Goal: Task Accomplishment & Management: Use online tool/utility

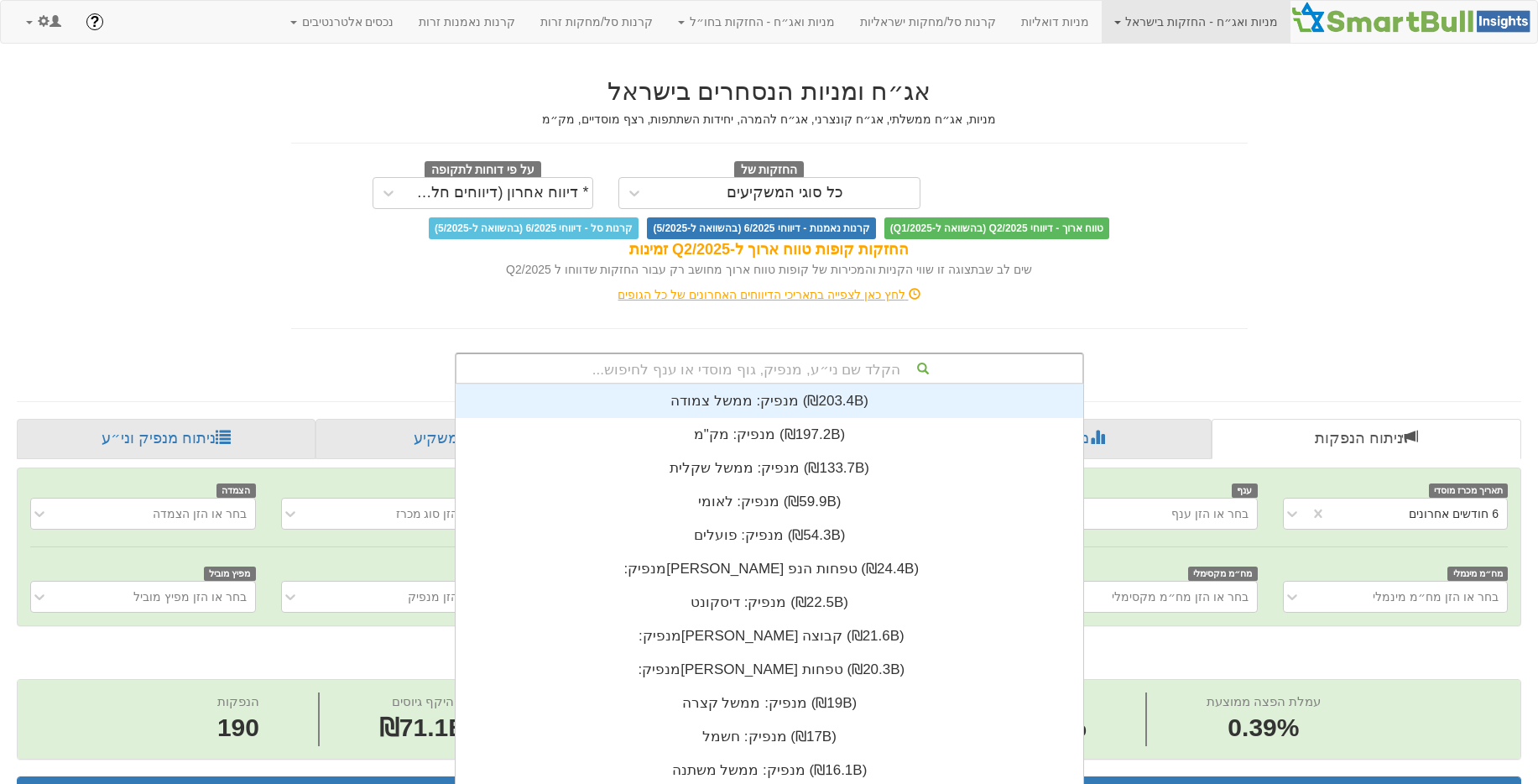
scroll to position [20, 0]
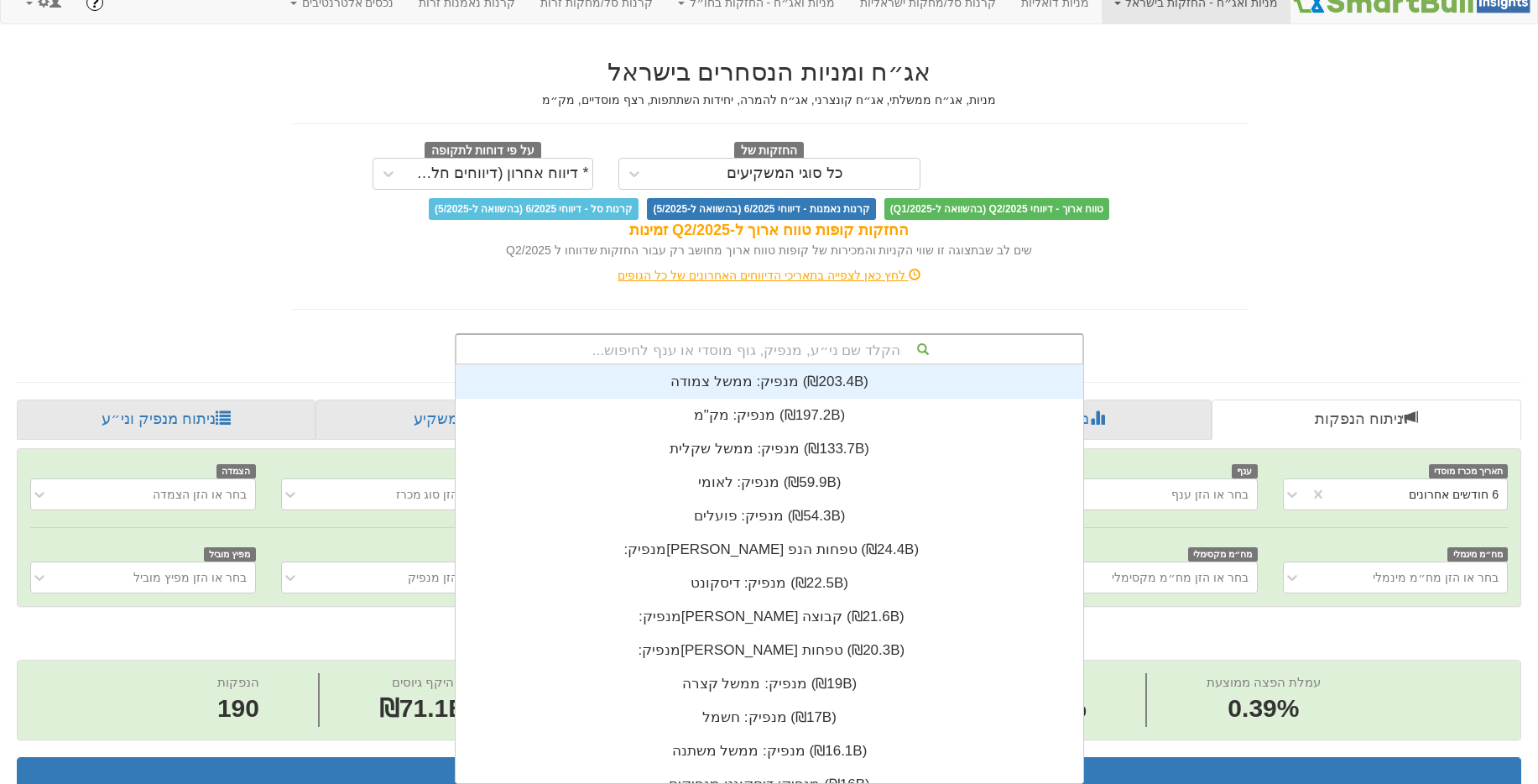
click at [772, 365] on div "הקלד שם ני״ע, מנפיק, גוף מוסדי או ענף לחיפוש... מנפיק: ‏ממשל צמודה ‎(₪203.4B)‎ …" at bounding box center [769, 349] width 629 height 32
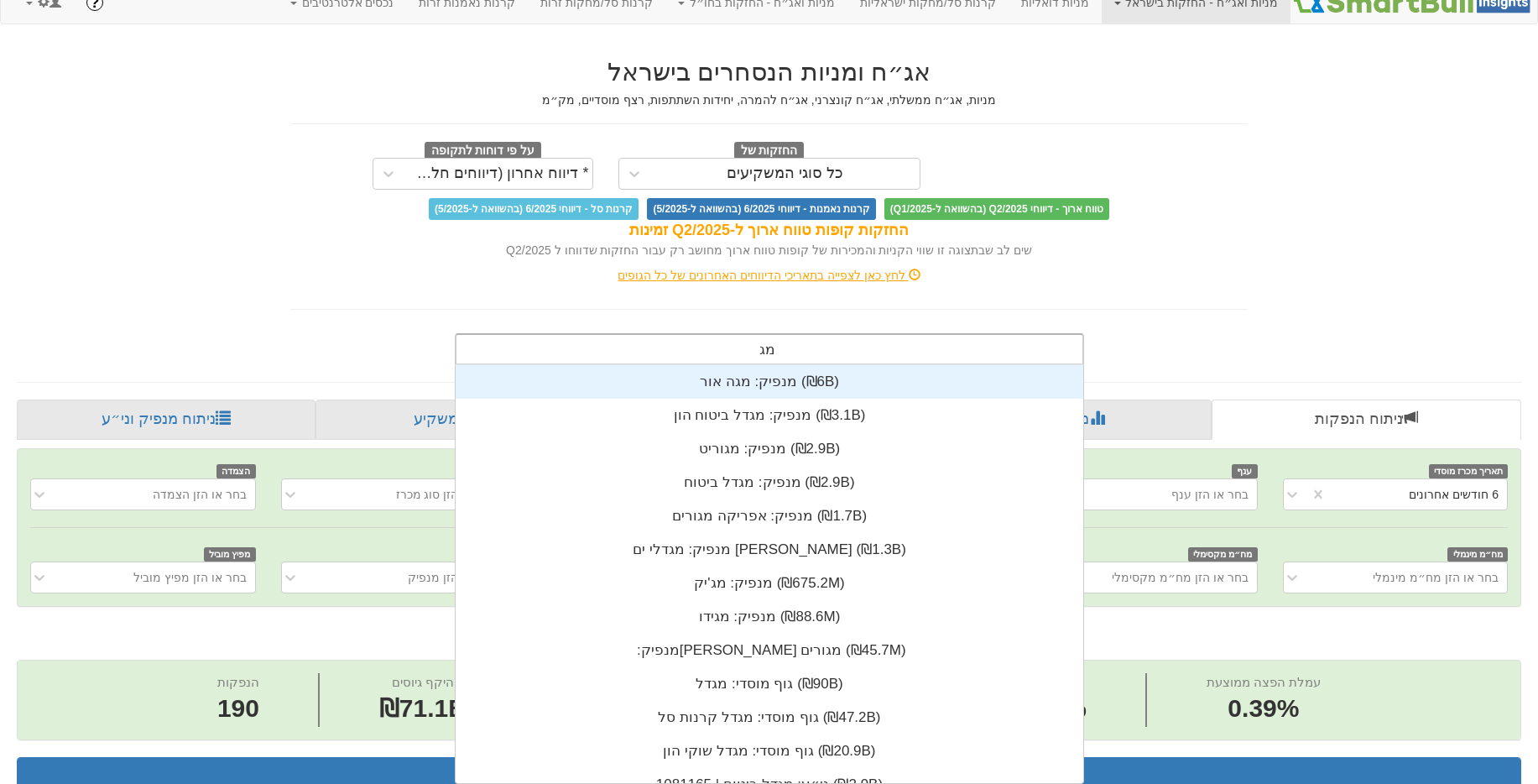
type input "מגדל"
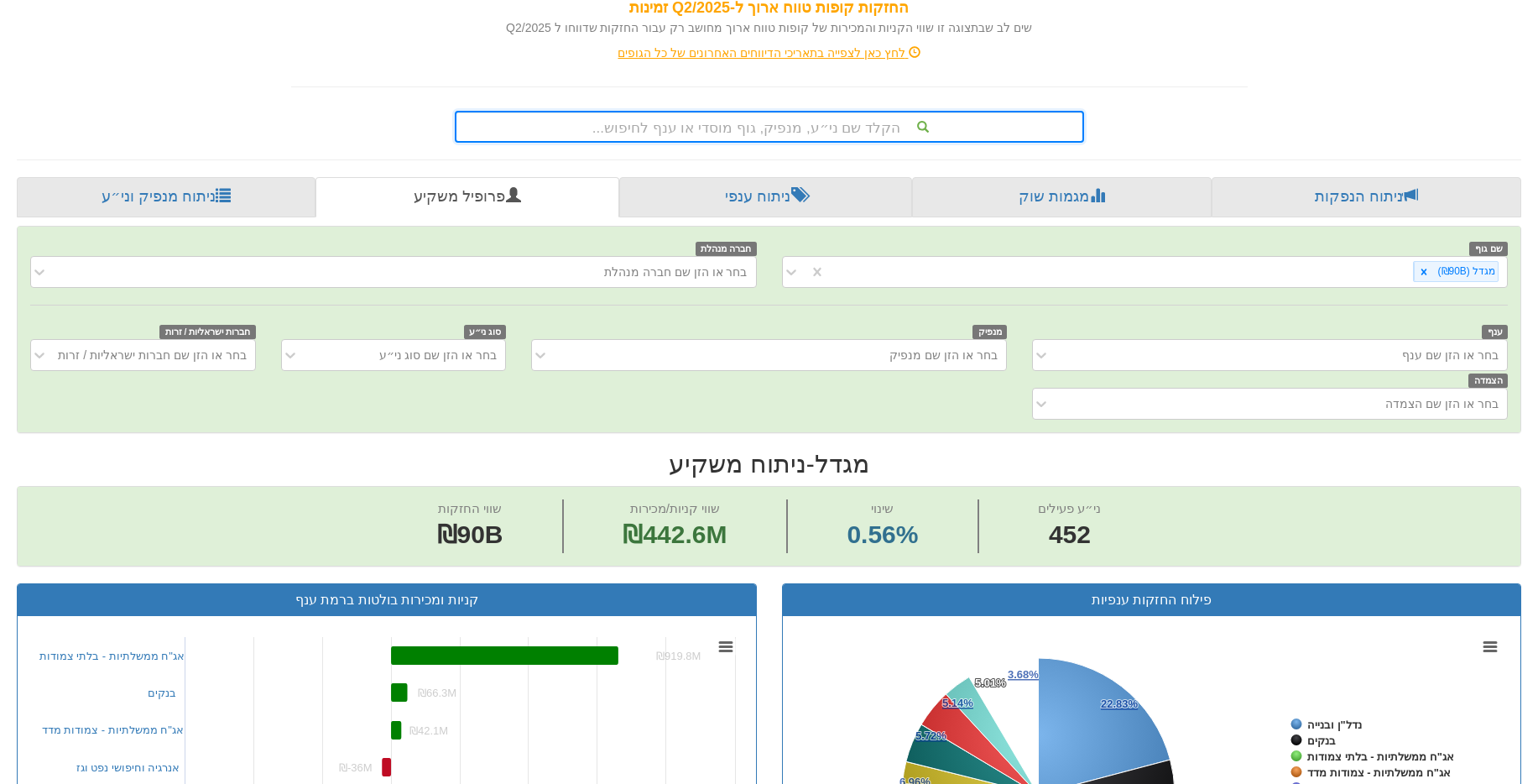
scroll to position [535, 0]
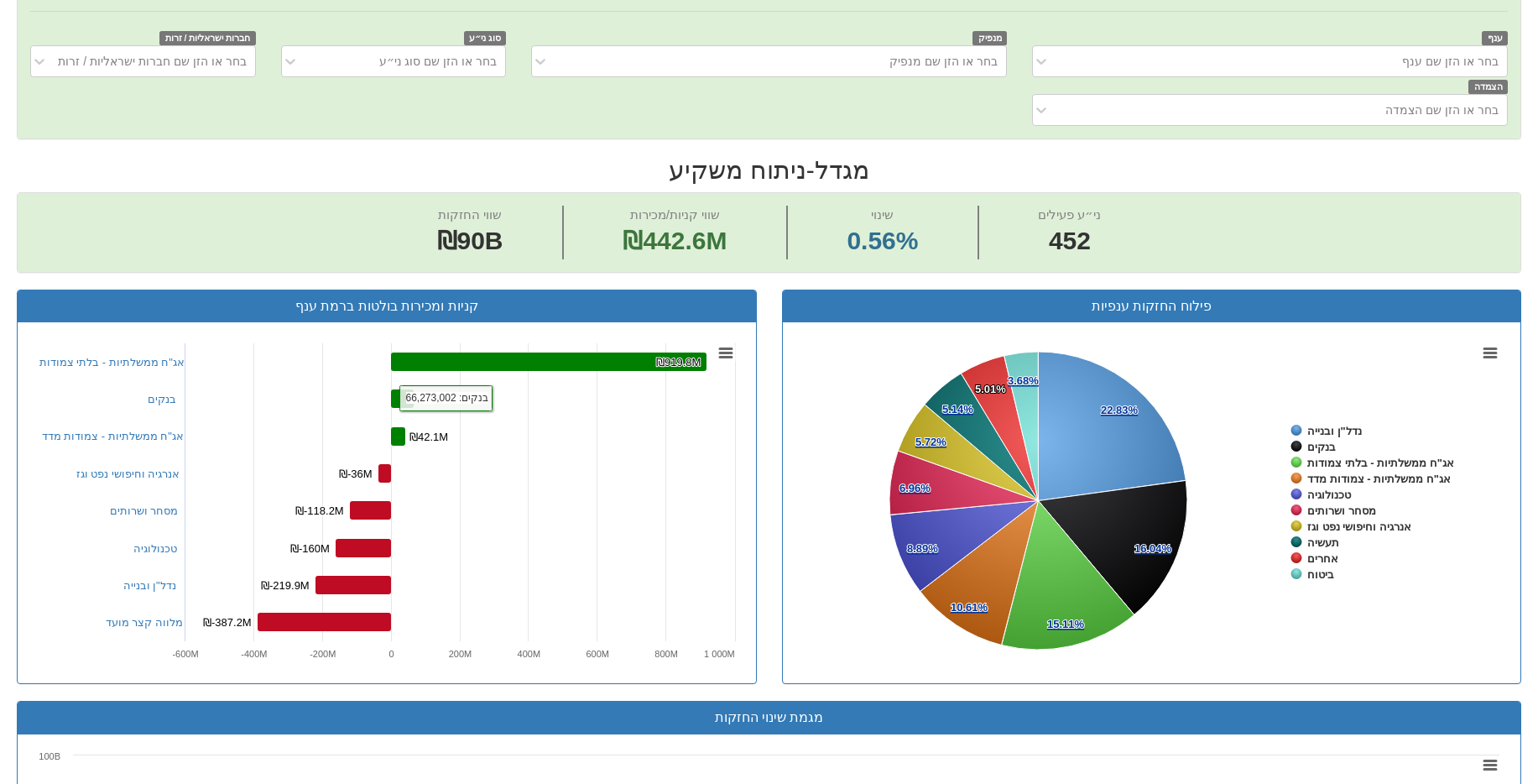
click at [406, 400] on rect at bounding box center [403, 399] width 23 height 19
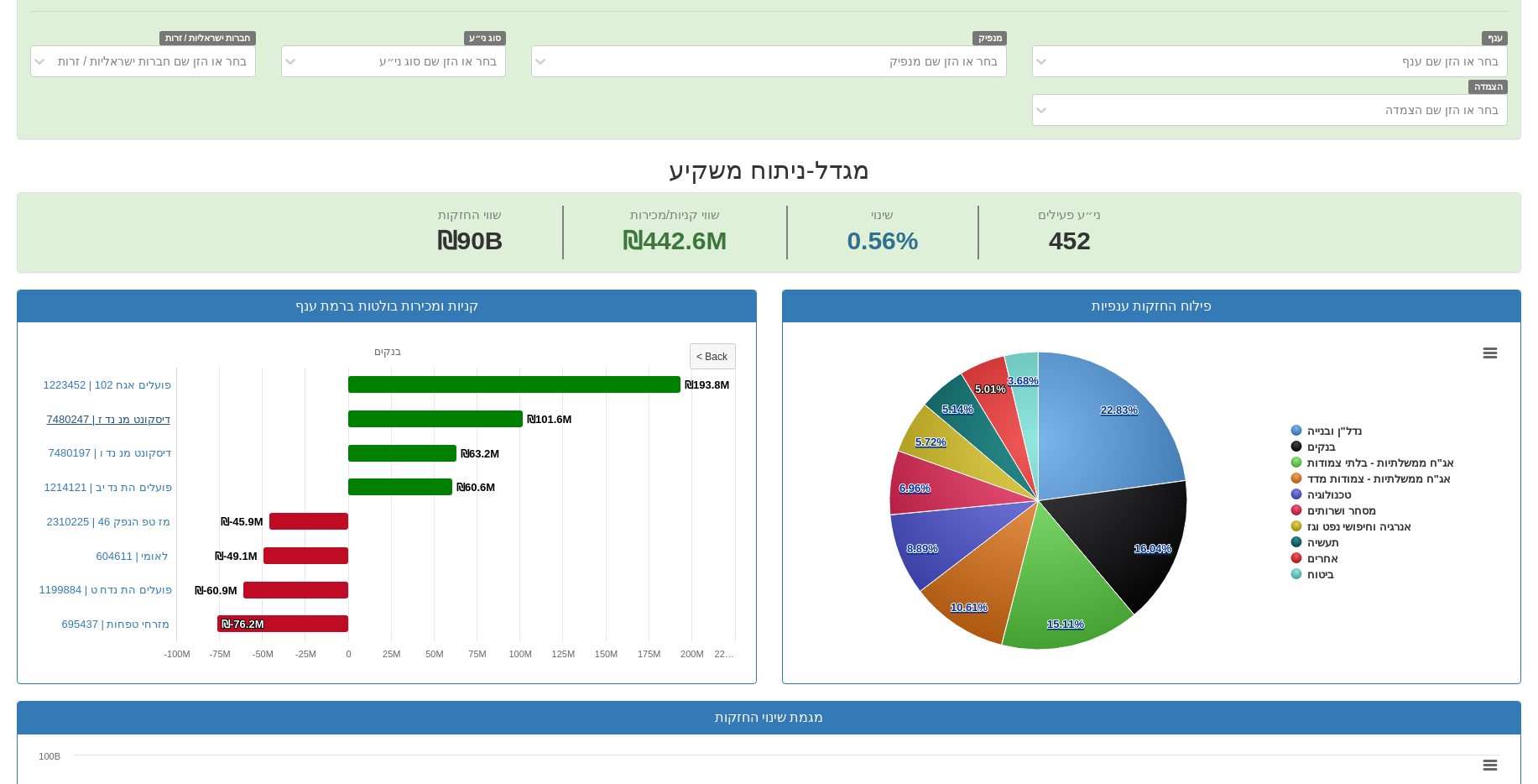
click at [131, 415] on link "דיסקונט מנ נד ז | 7480247" at bounding box center [108, 419] width 123 height 12
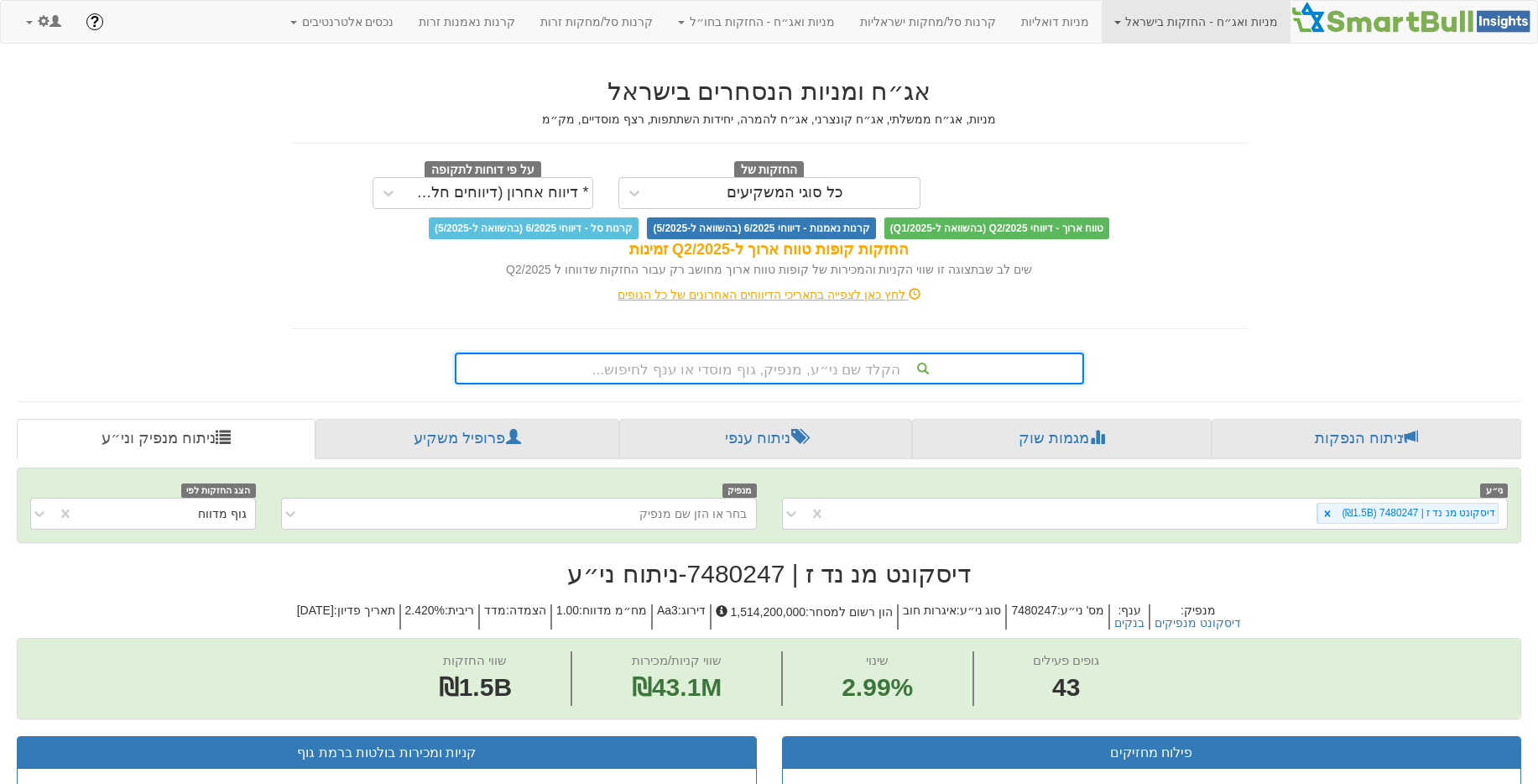
scroll to position [44, 0]
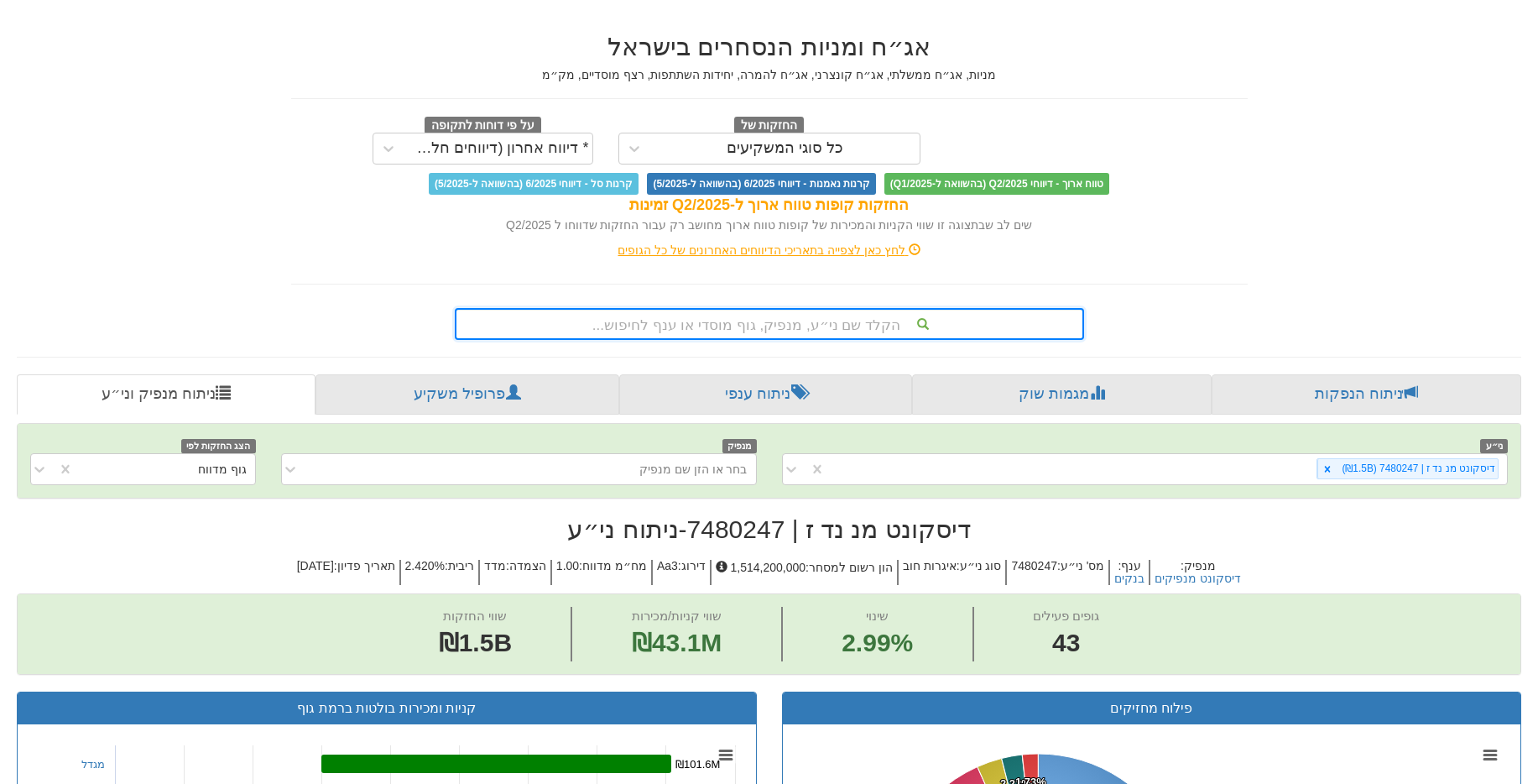
click at [746, 533] on h2 "דיסקונט מנ נד ז | 7480247 - ניתוח ני״ע" at bounding box center [769, 529] width 1505 height 27
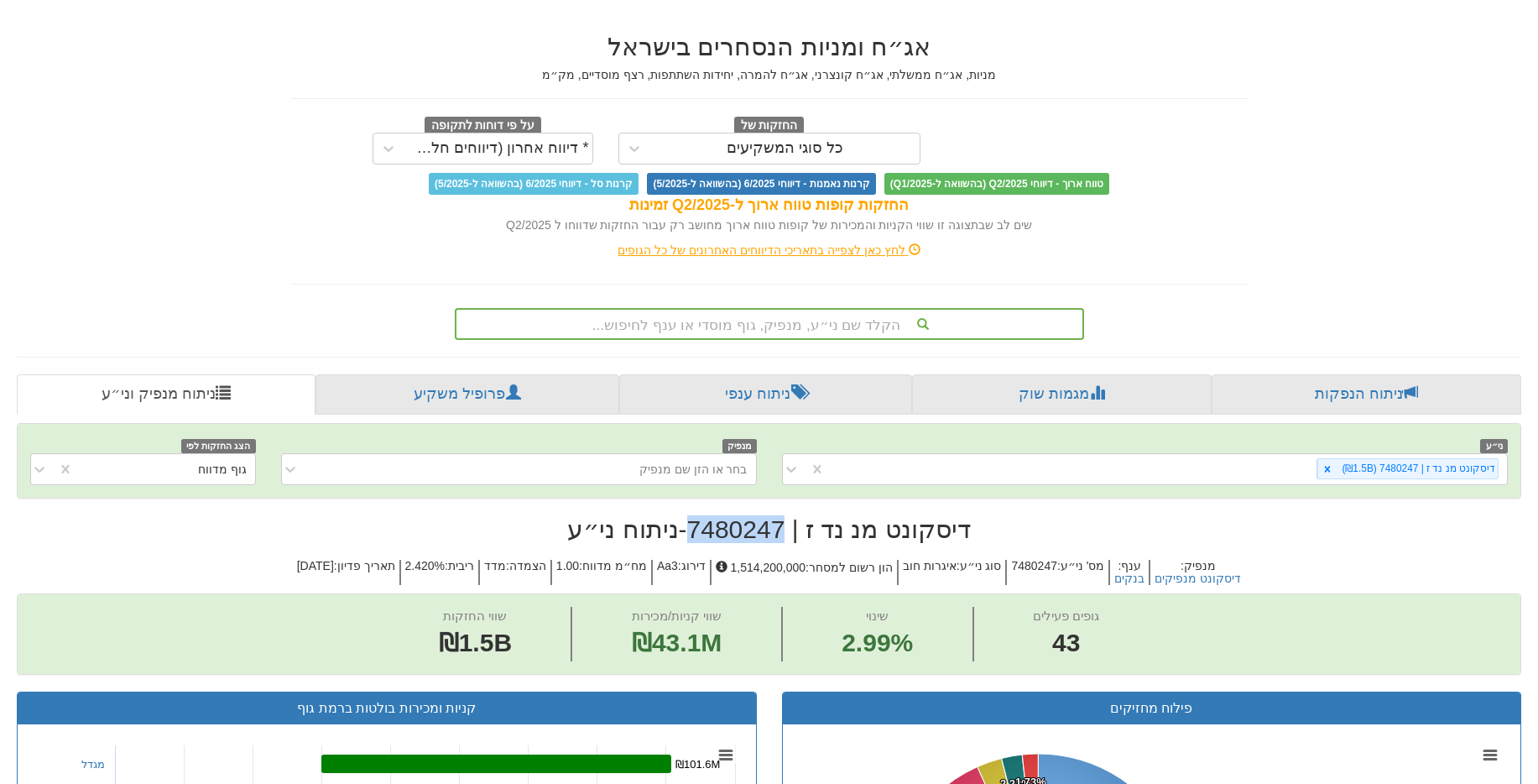
click at [746, 533] on h2 "דיסקונט מנ נד ז | 7480247 - ניתוח ני״ע" at bounding box center [769, 529] width 1505 height 27
copy h2 "7480247"
click at [746, 335] on div "הקלד שם ני״ע, מנפיק, גוף מוסדי או ענף לחיפוש..." at bounding box center [769, 324] width 626 height 28
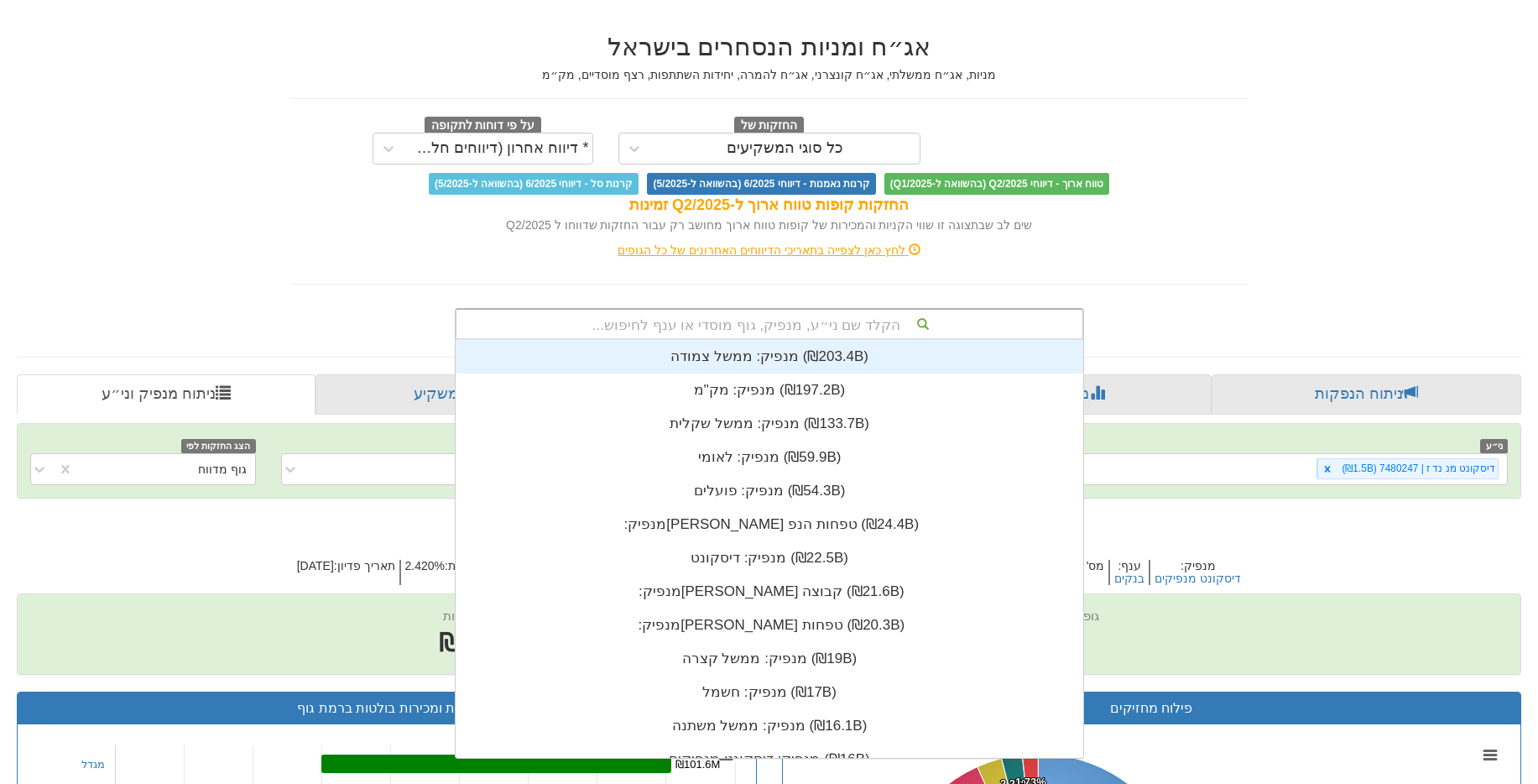
scroll to position [418, 0]
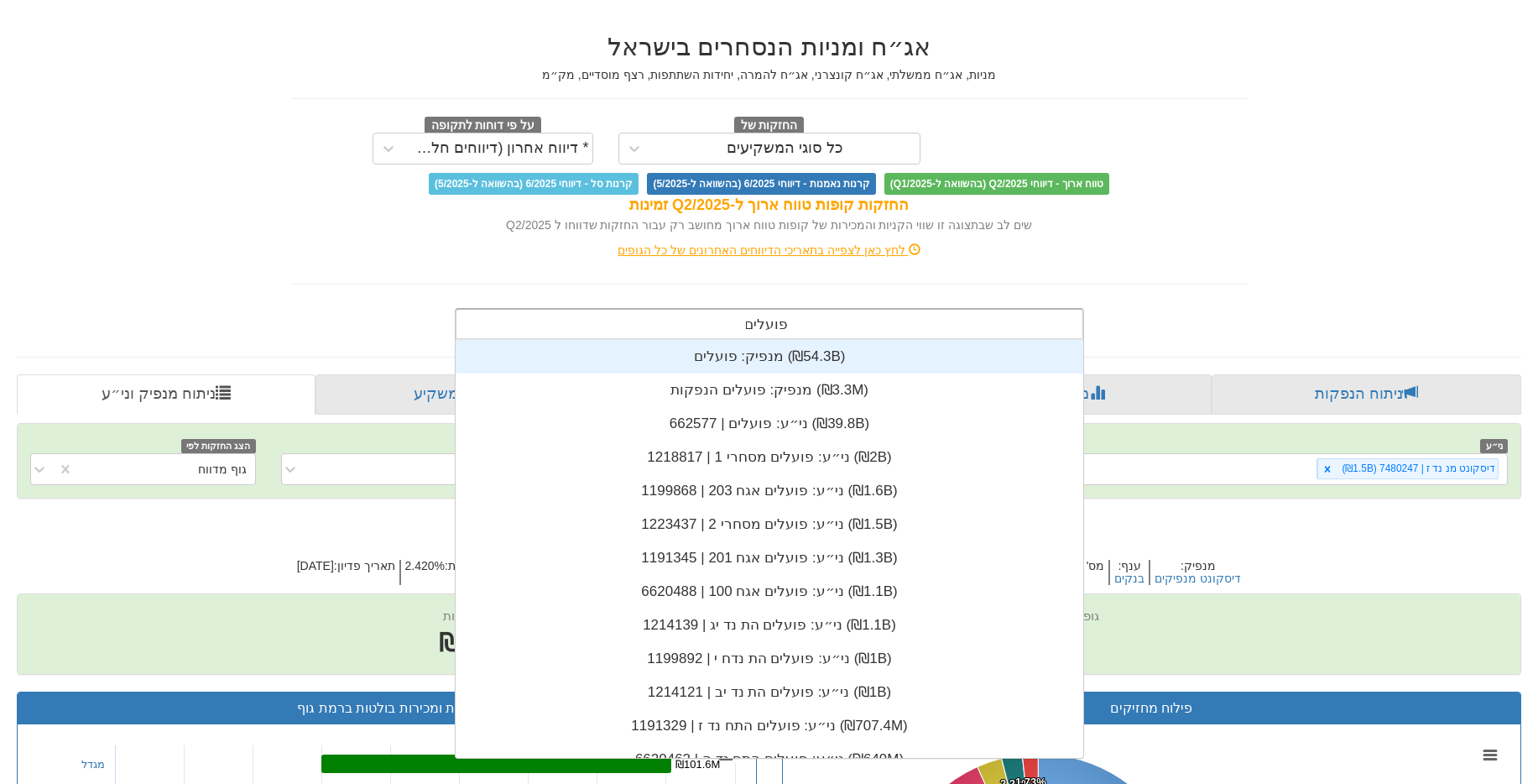
type input "פועלים הת"
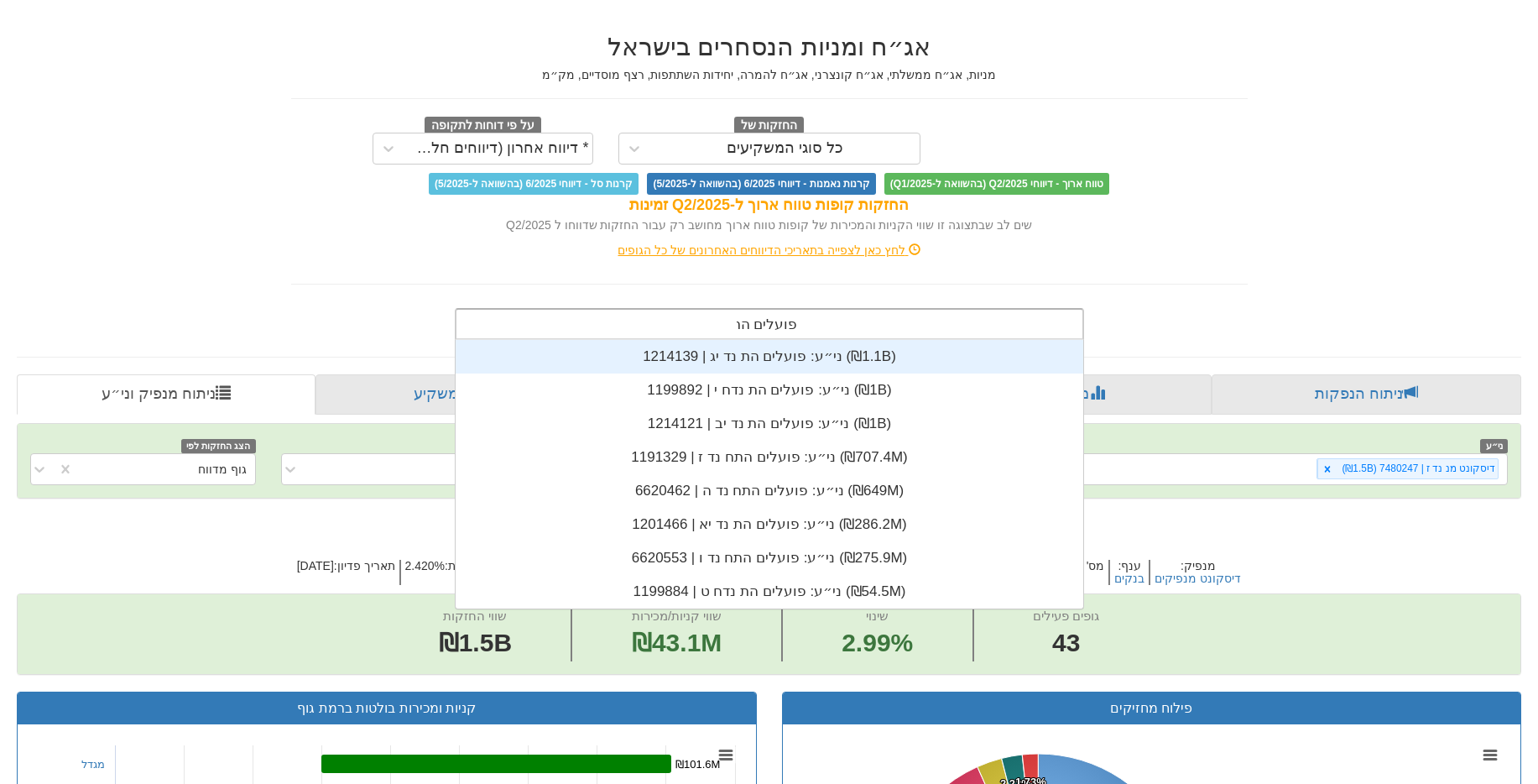
scroll to position [269, 0]
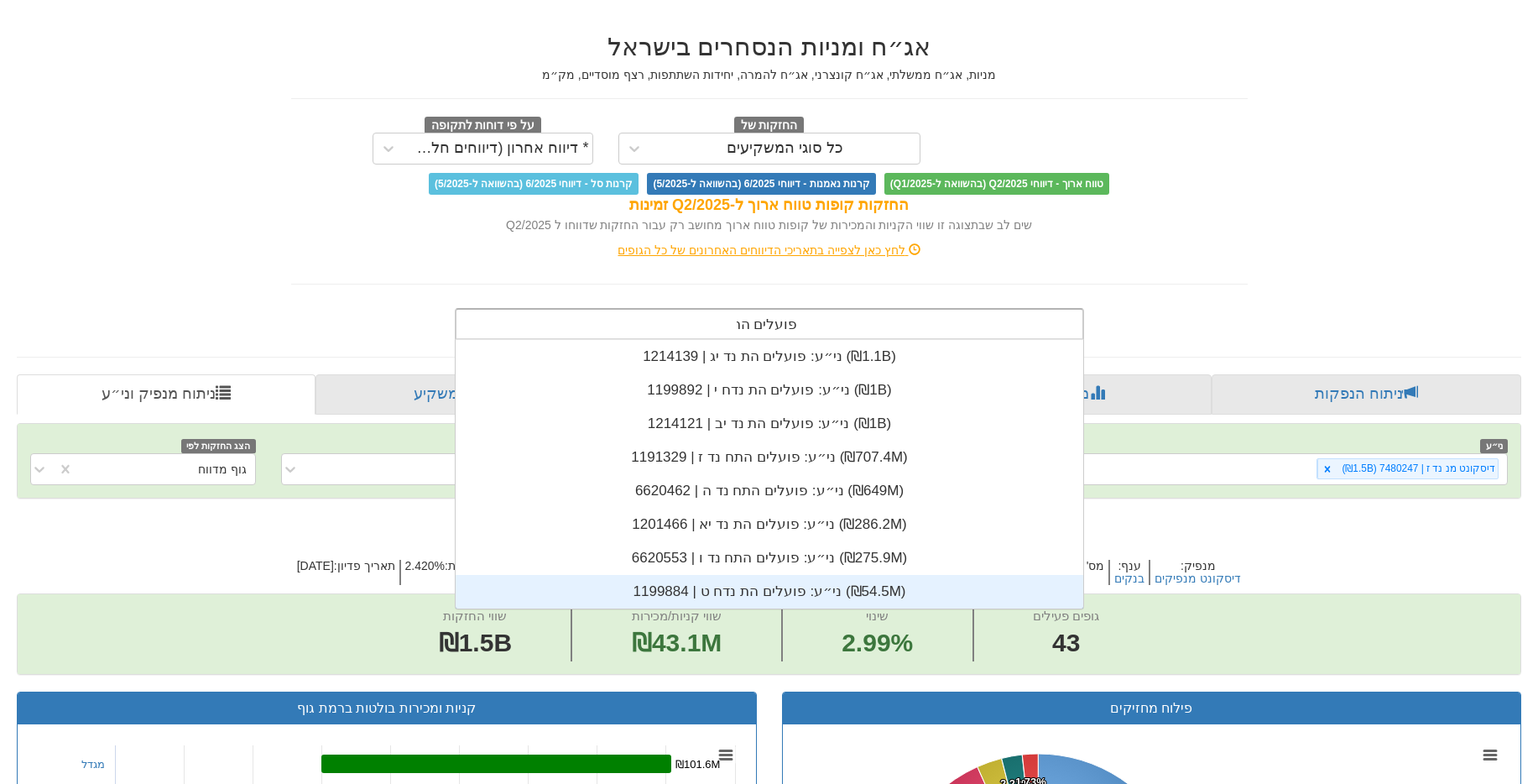
click at [752, 579] on div "ני״ע: ‏פועלים הת נדח ט | 1199884 ‎(₪54.5M)‎" at bounding box center [769, 592] width 628 height 34
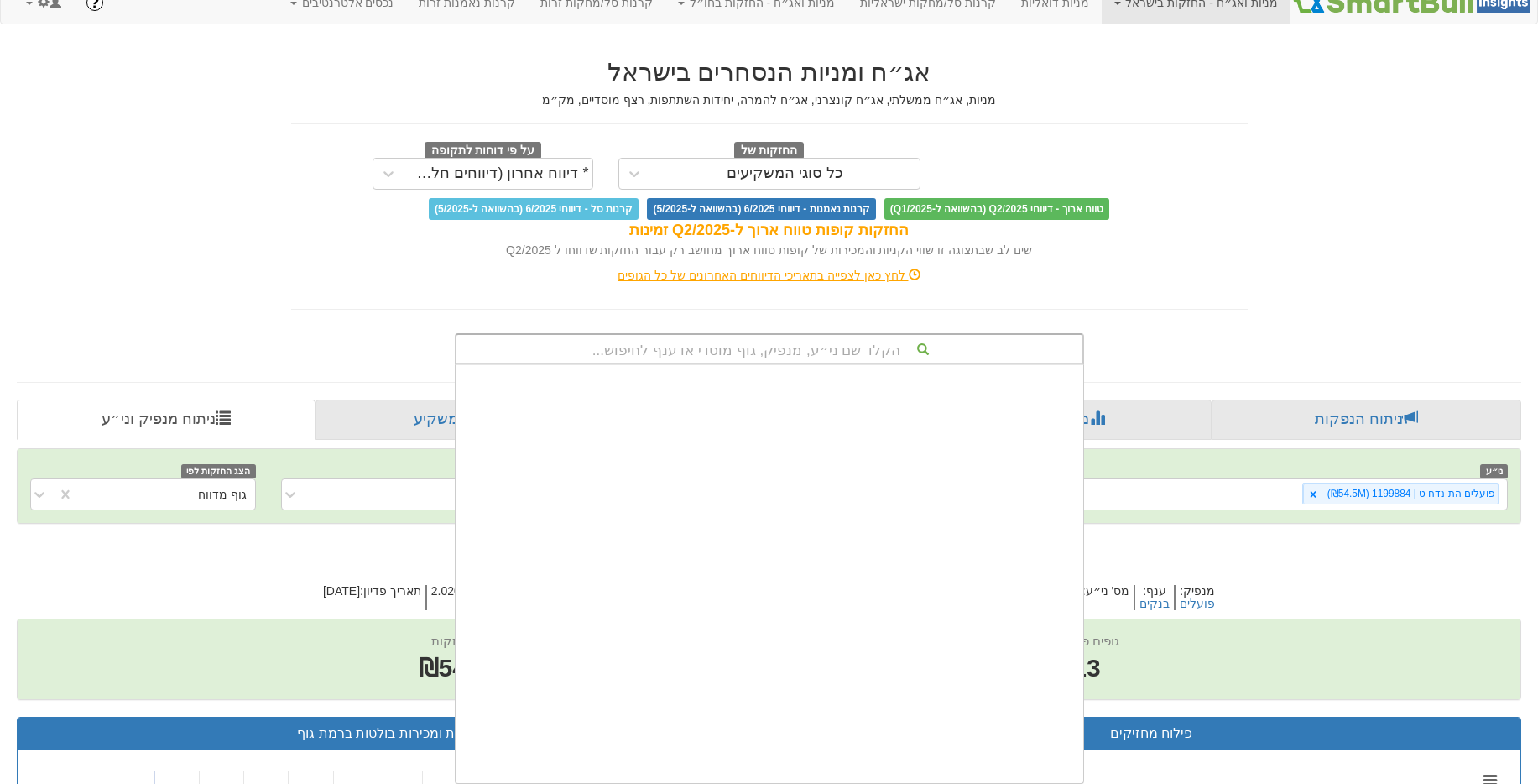
scroll to position [418, 0]
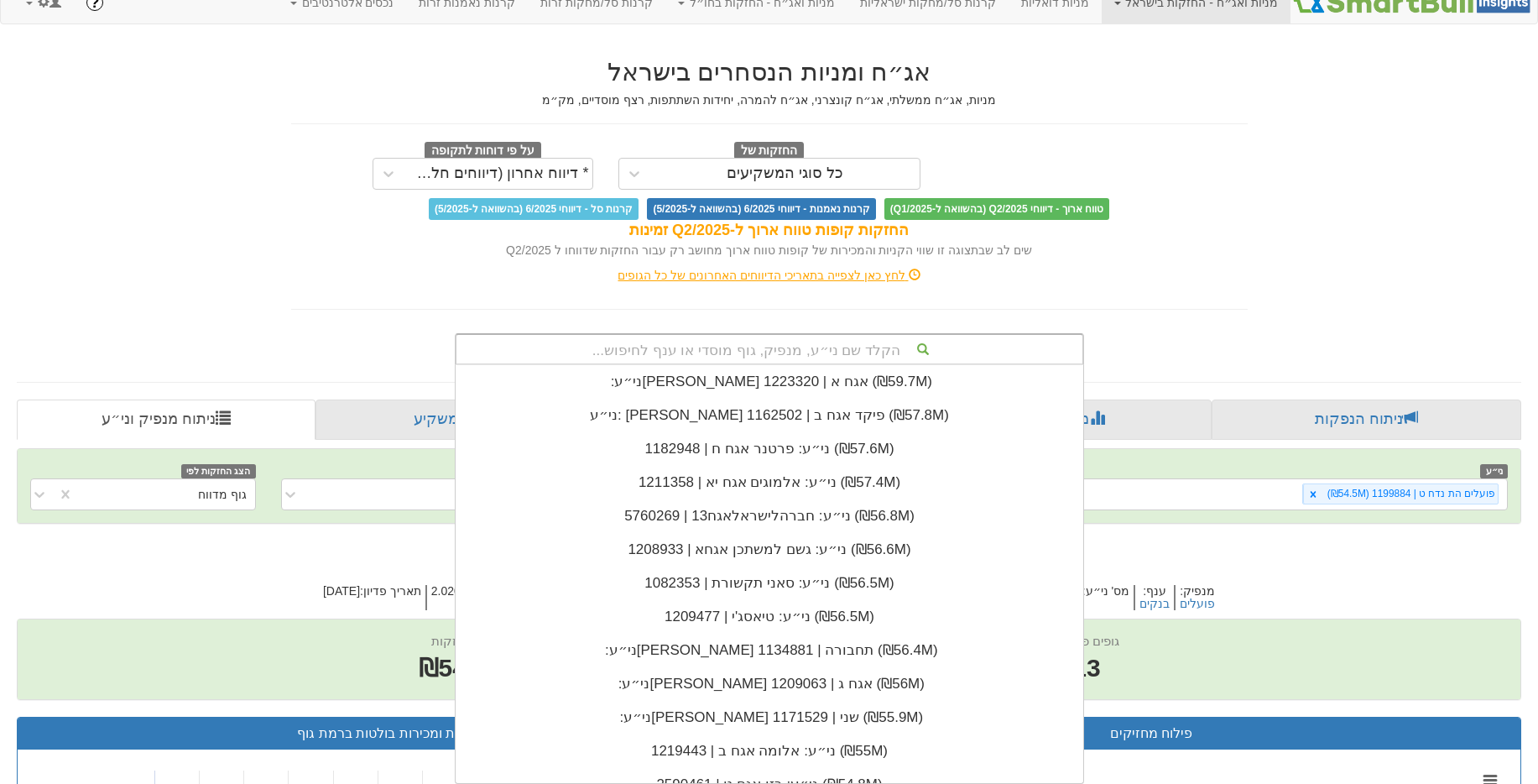
click at [1127, 264] on div "לחץ כאן לצפייה בתאריכי הדיווחים האחרונים של כל הגופים" at bounding box center [770, 275] width 982 height 34
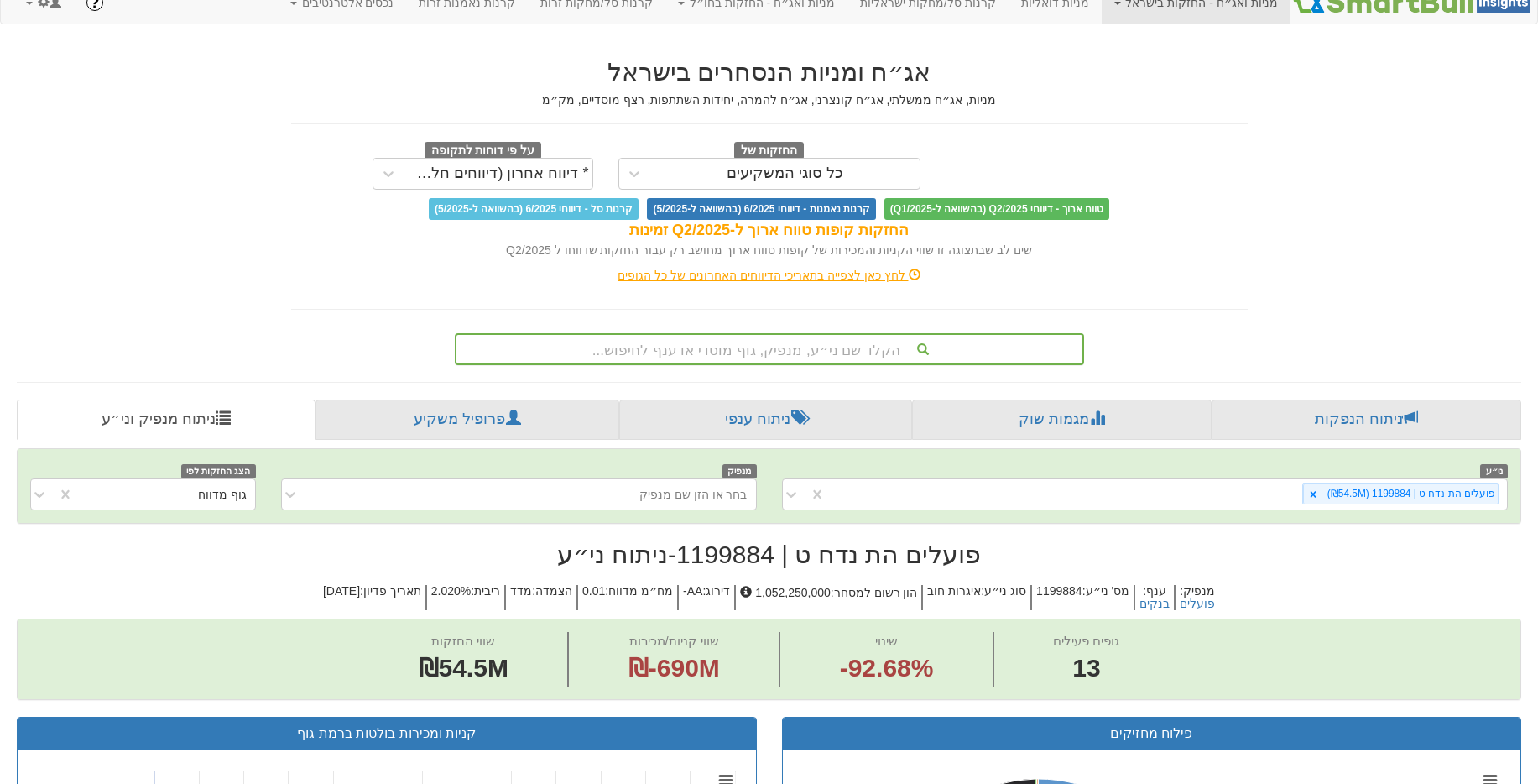
click at [765, 560] on h2 "פועלים הת נדח ט | 1199884 - ניתוח ני״ע" at bounding box center [769, 554] width 1505 height 27
copy h2 "1199884"
click at [730, 353] on div "הקלד שם ני״ע, מנפיק, גוף מוסדי או ענף לחיפוש..." at bounding box center [769, 349] width 626 height 28
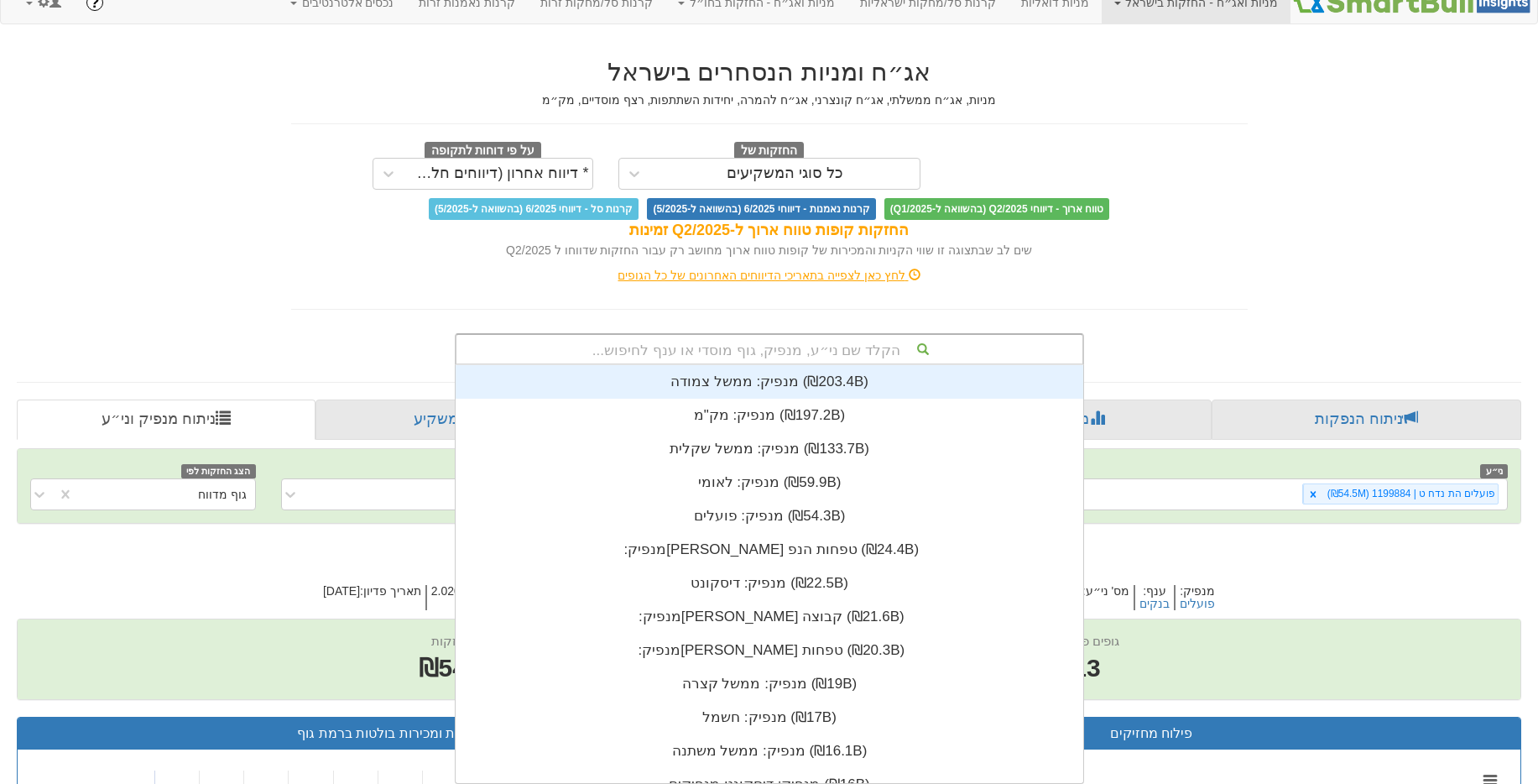
scroll to position [13, 0]
paste input "מז טפ הנפק"
type input "מז טפ הנפק"
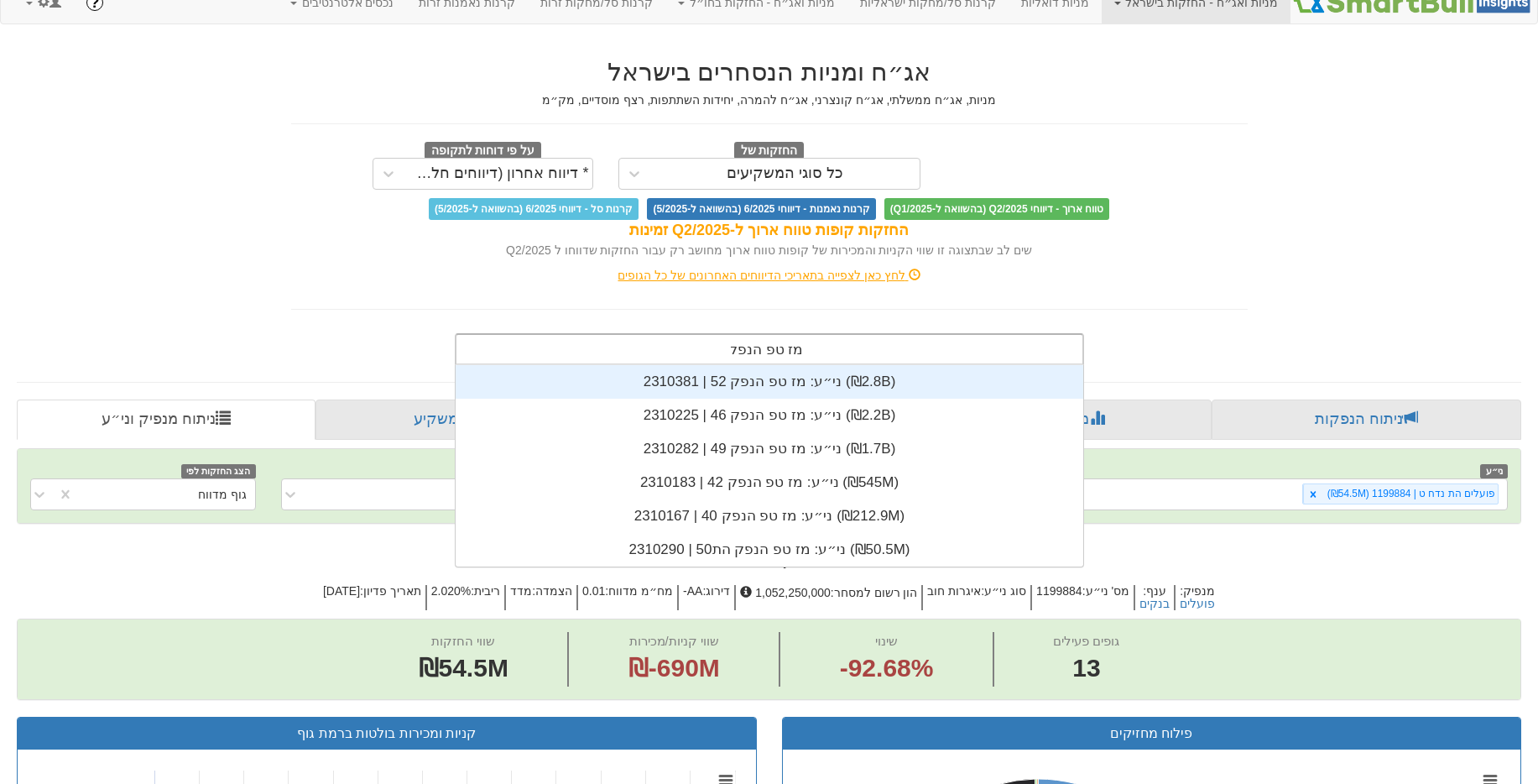
scroll to position [202, 0]
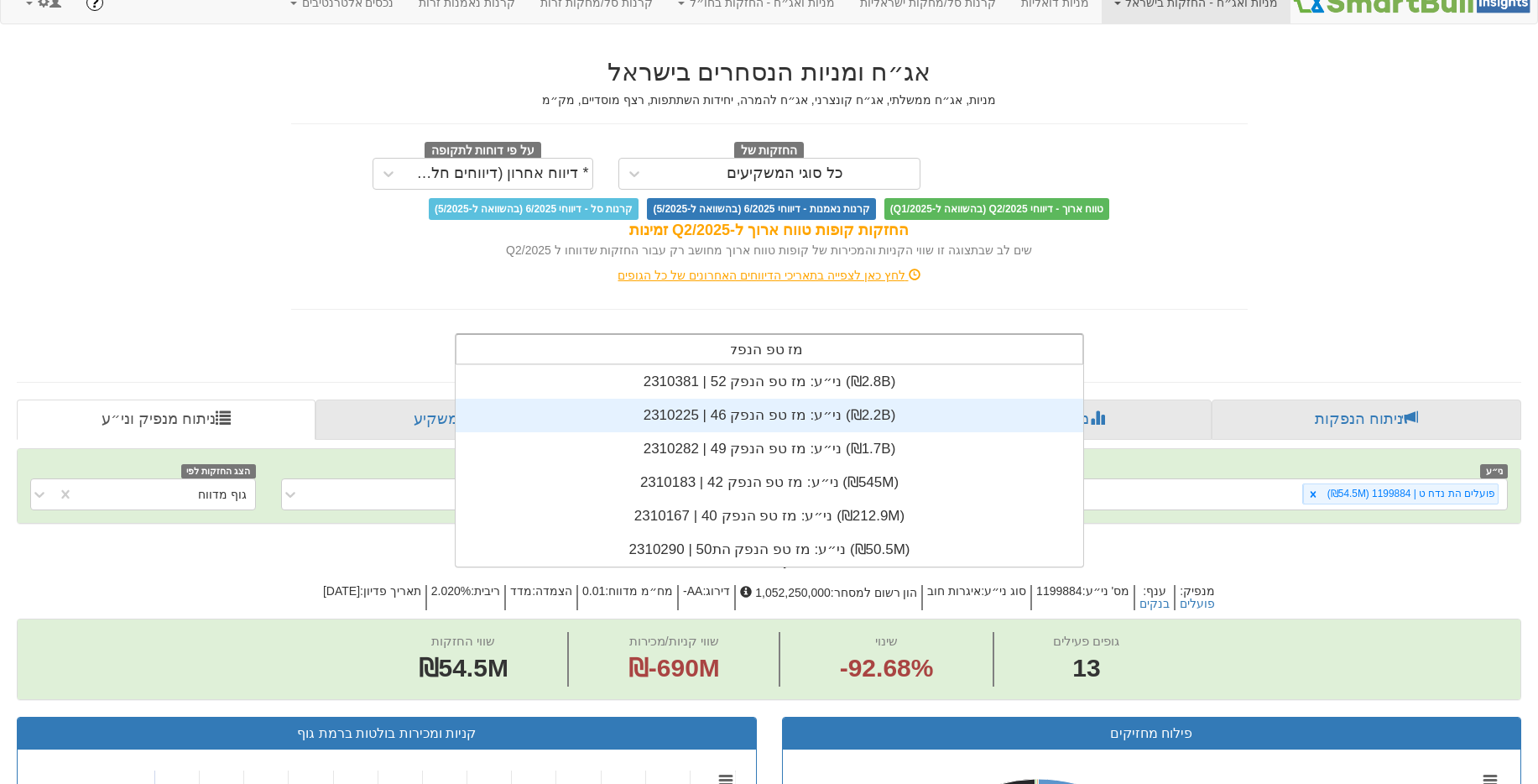
click at [755, 407] on div "ני״ע: ‏מז טפ הנפק 46 | 2310225 ‎(₪2.2B)‎" at bounding box center [769, 416] width 628 height 34
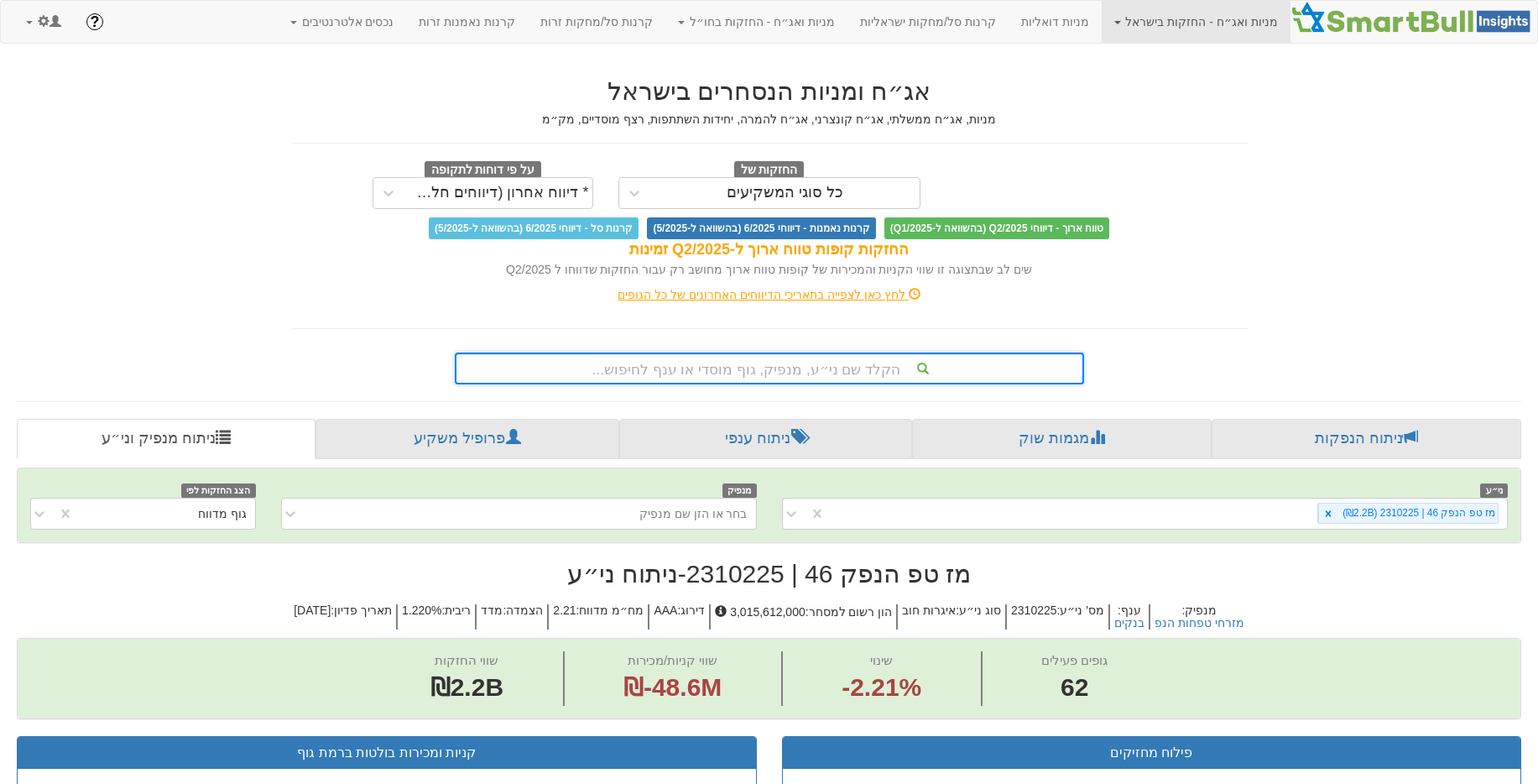
scroll to position [192, 0]
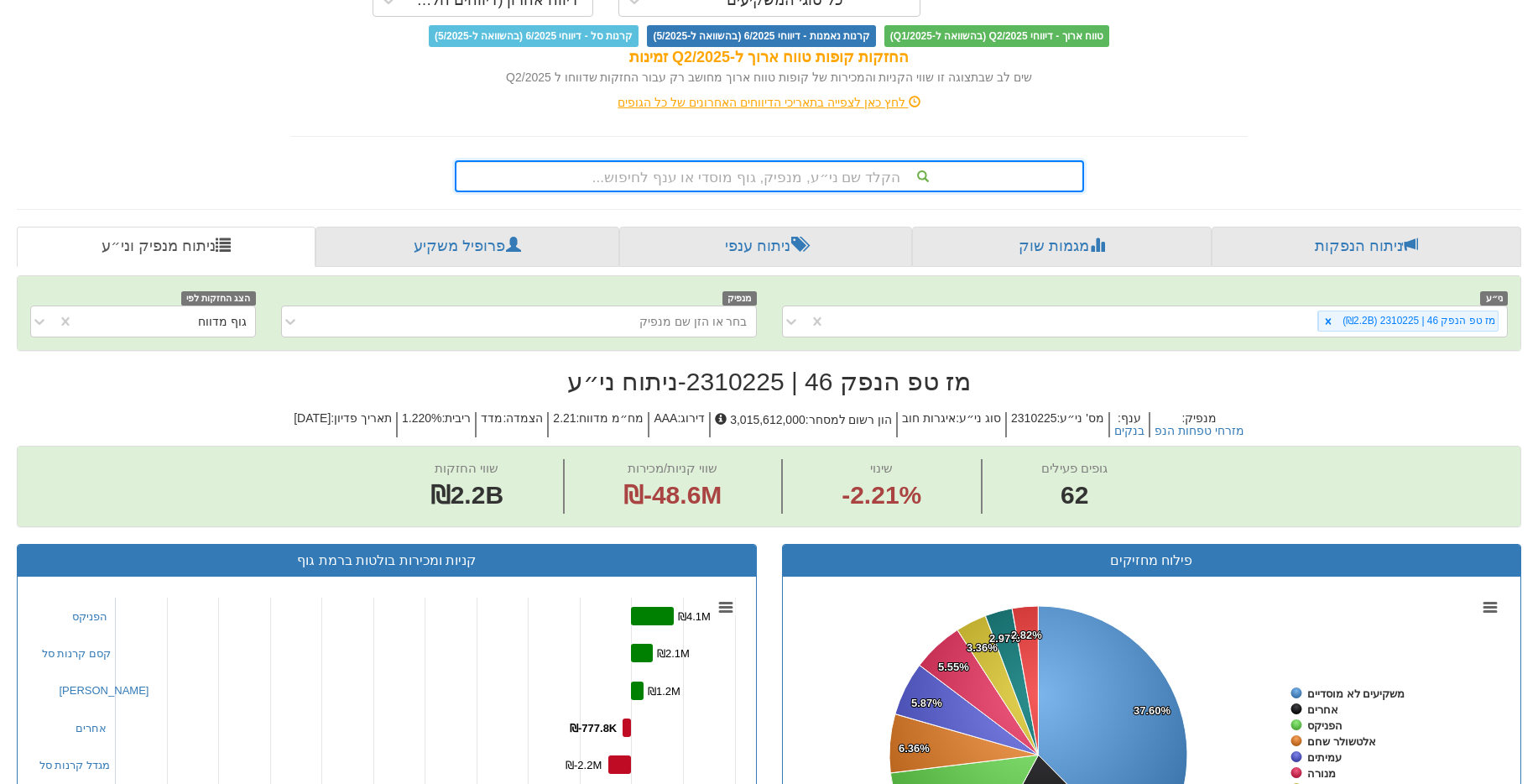
click at [739, 367] on h2 "מז טפ הנפק 46 | 2310225 - ניתוח ני״ע" at bounding box center [769, 380] width 1505 height 27
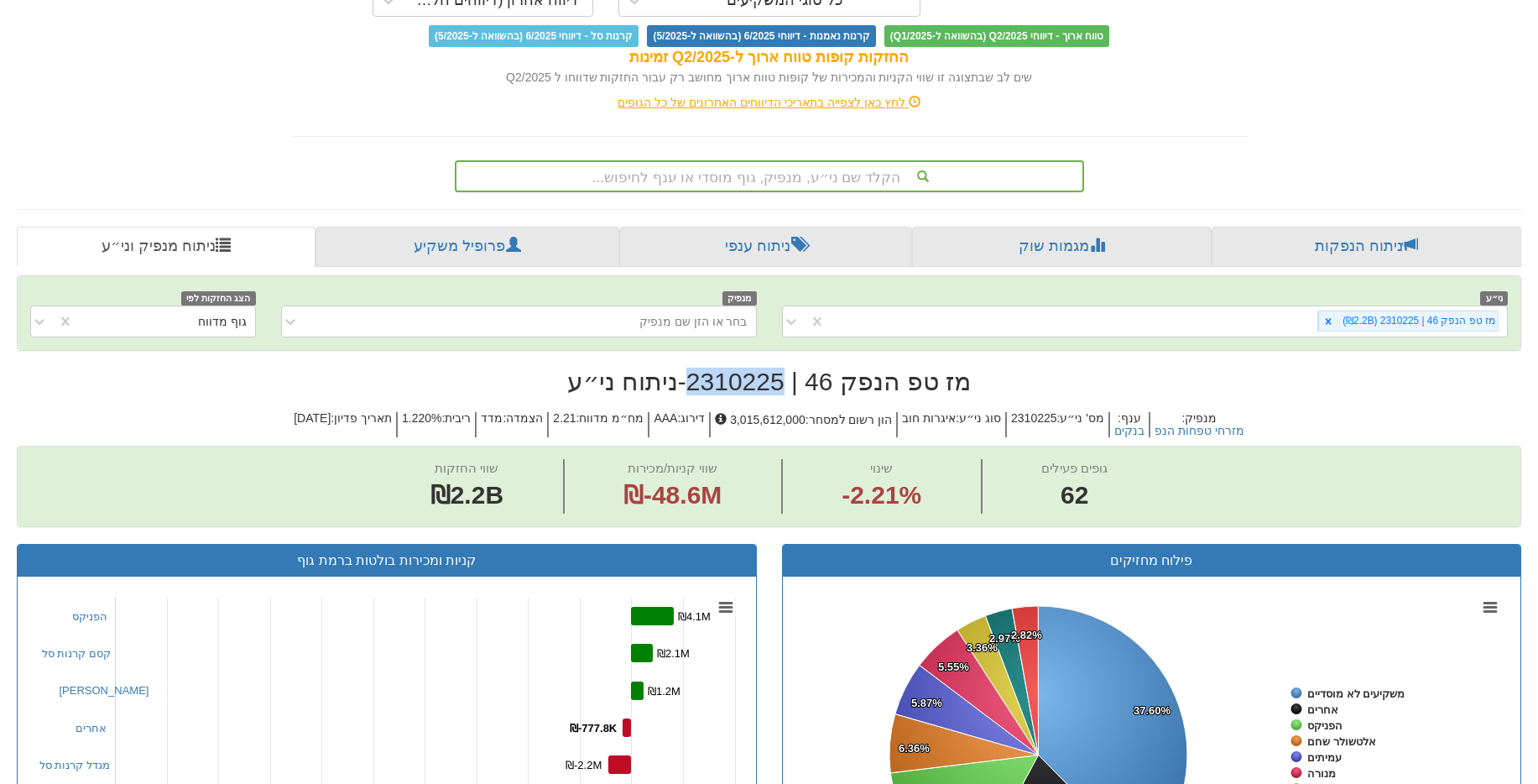
click at [739, 367] on h2 "מז טפ הנפק 46 | 2310225 - ניתוח ני״ע" at bounding box center [769, 380] width 1505 height 27
copy h2 "2310225"
click at [835, 185] on div "הקלד שם ני״ע, מנפיק, גוף מוסדי או ענף לחיפוש..." at bounding box center [769, 177] width 626 height 28
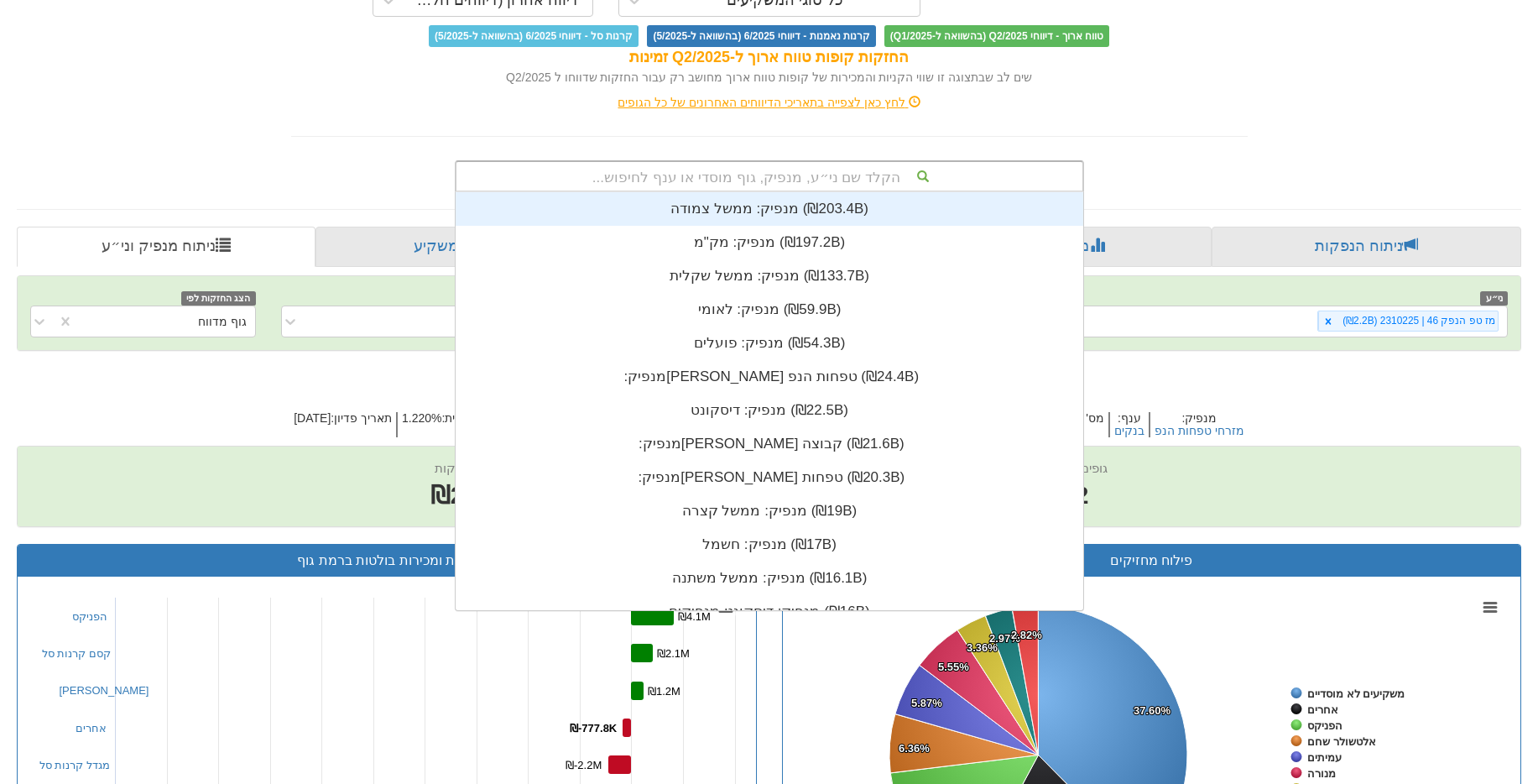
paste input "מז טפ הנ אגח 7"
type input "מז טפ הנ אגח 7"
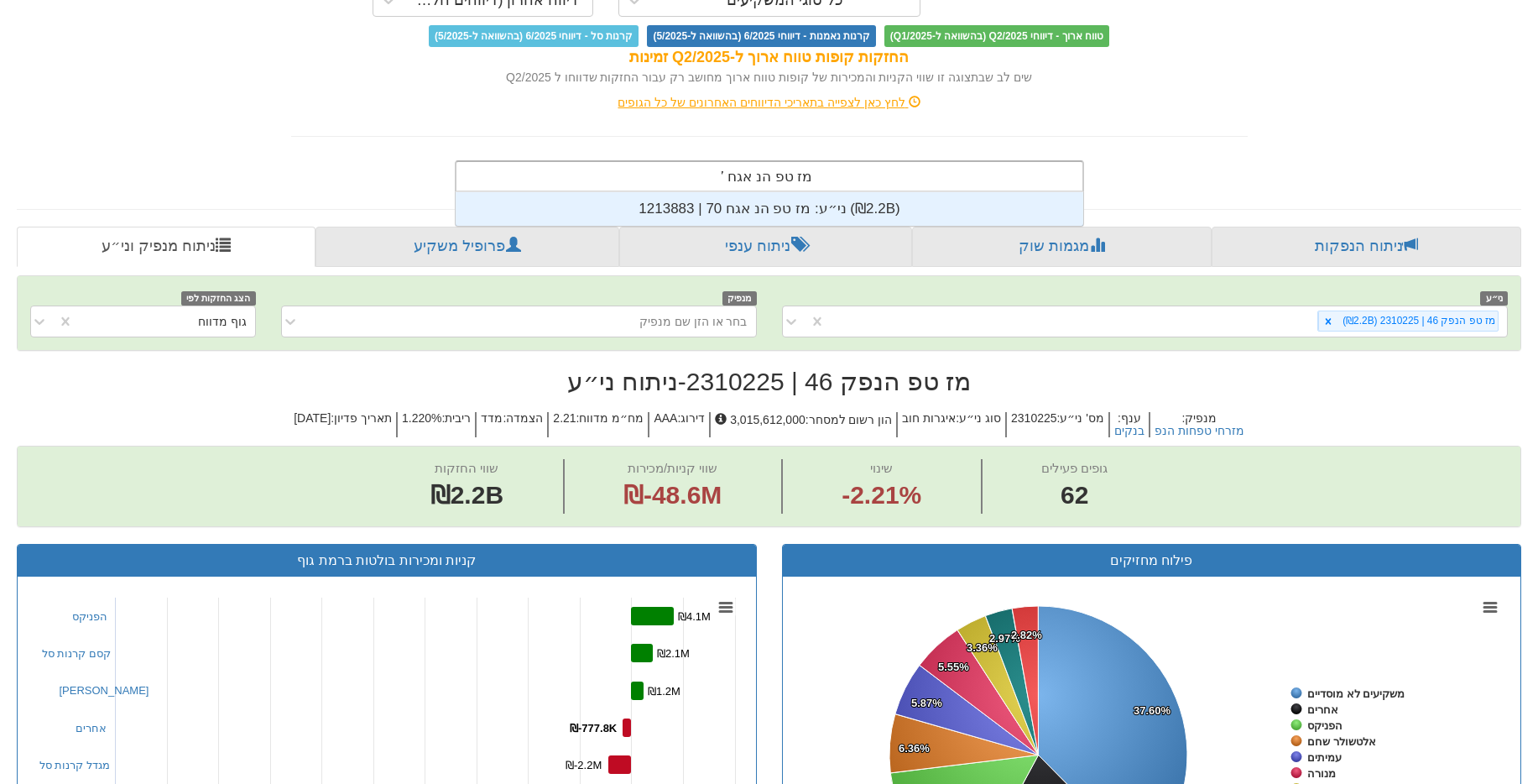
click at [796, 204] on div "ני״ע: ‏מז טפ הנ אגח 70 | 1213883 ‎(₪2.2B)‎" at bounding box center [769, 209] width 628 height 34
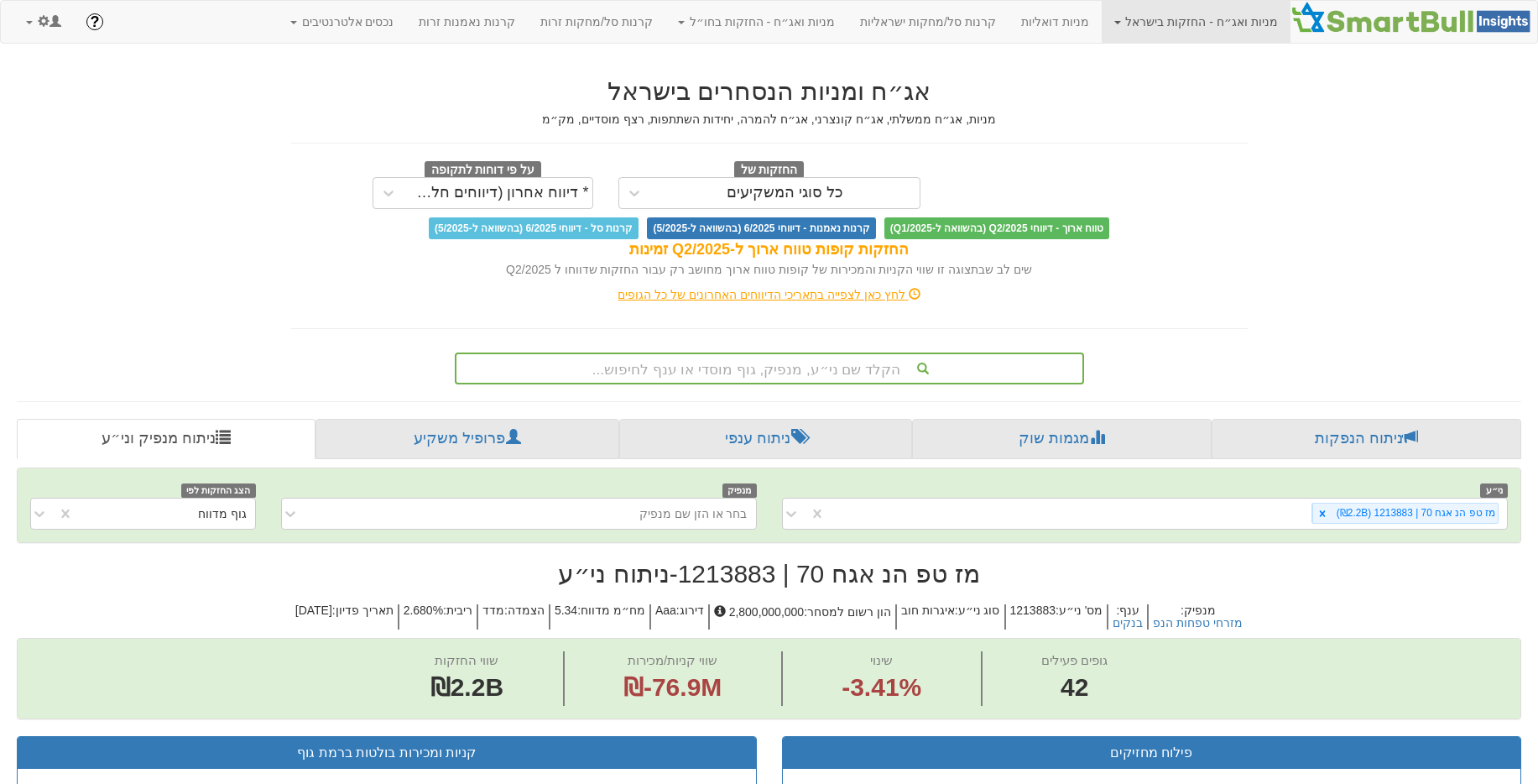
click at [743, 567] on h2 "מז טפ הנ אגח 70 | 1213883 - ניתוח ני״ע" at bounding box center [769, 573] width 1505 height 27
copy h2 "1213883"
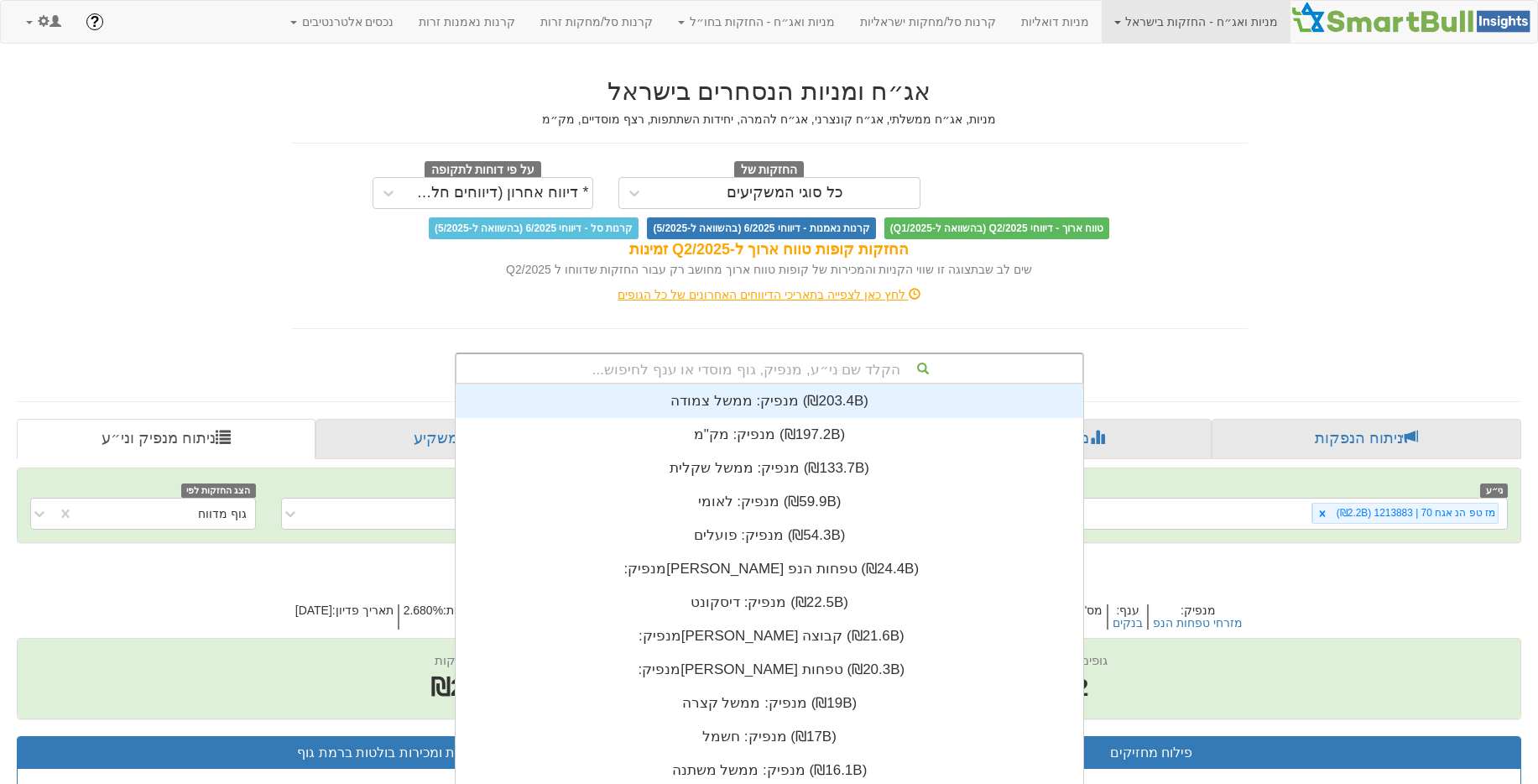
scroll to position [20, 0]
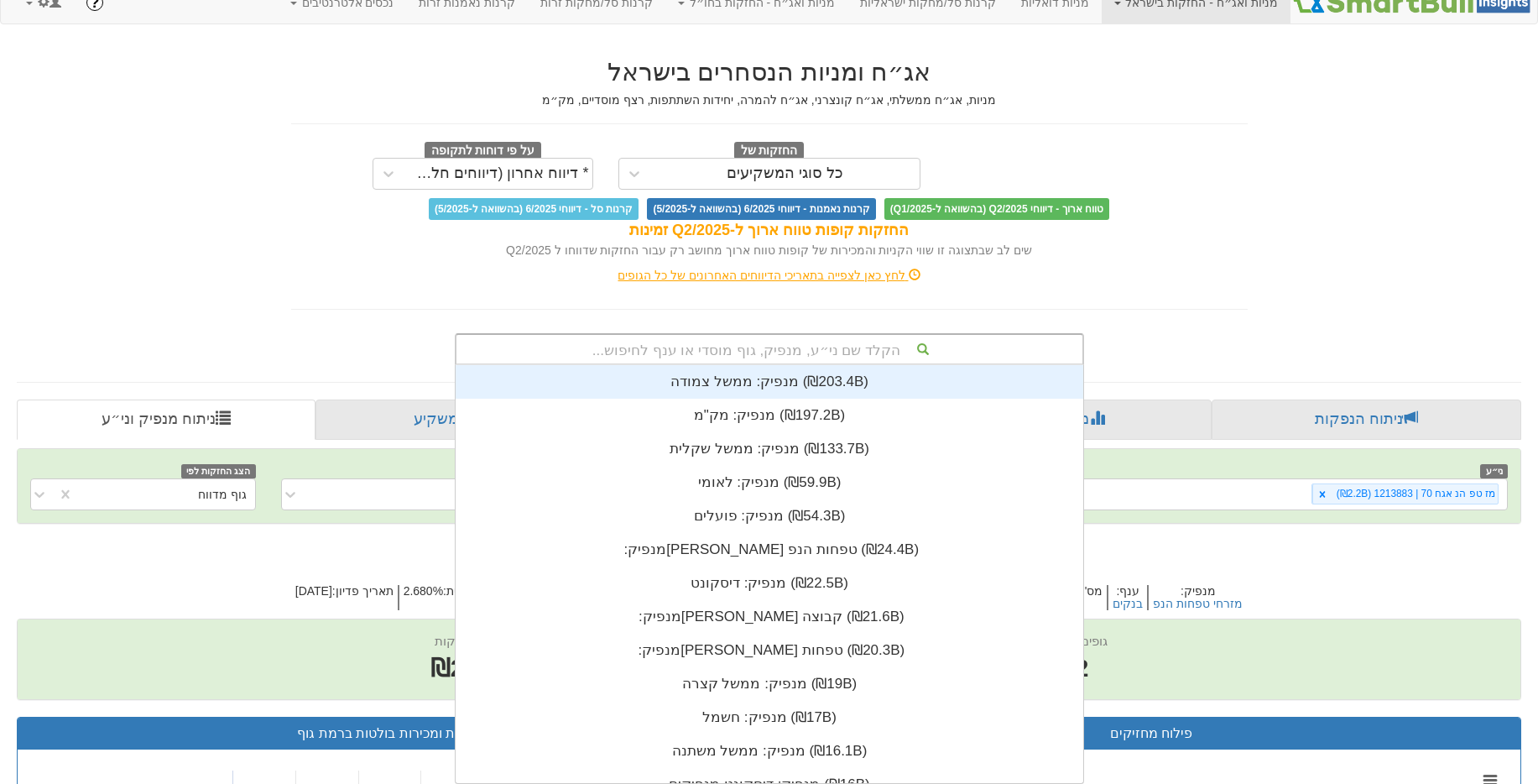
click at [787, 365] on div "הקלד שם ני״ע, מנפיק, גוף מוסדי או ענף לחיפוש... מנפיק: ‏ממשל צמודה ‎(₪203.4B)‎ …" at bounding box center [769, 349] width 629 height 32
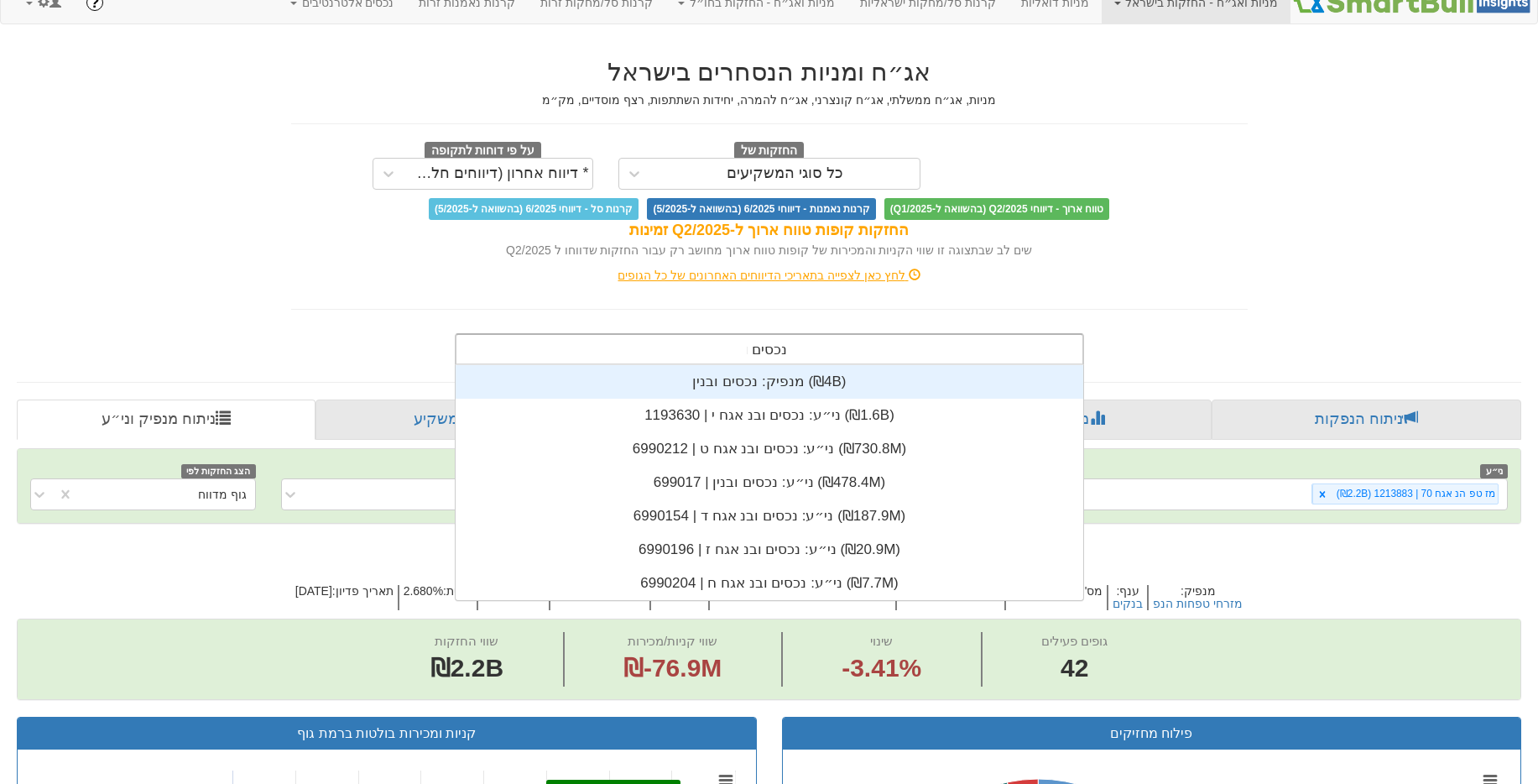
scroll to position [235, 0]
type input "נכסים וב"
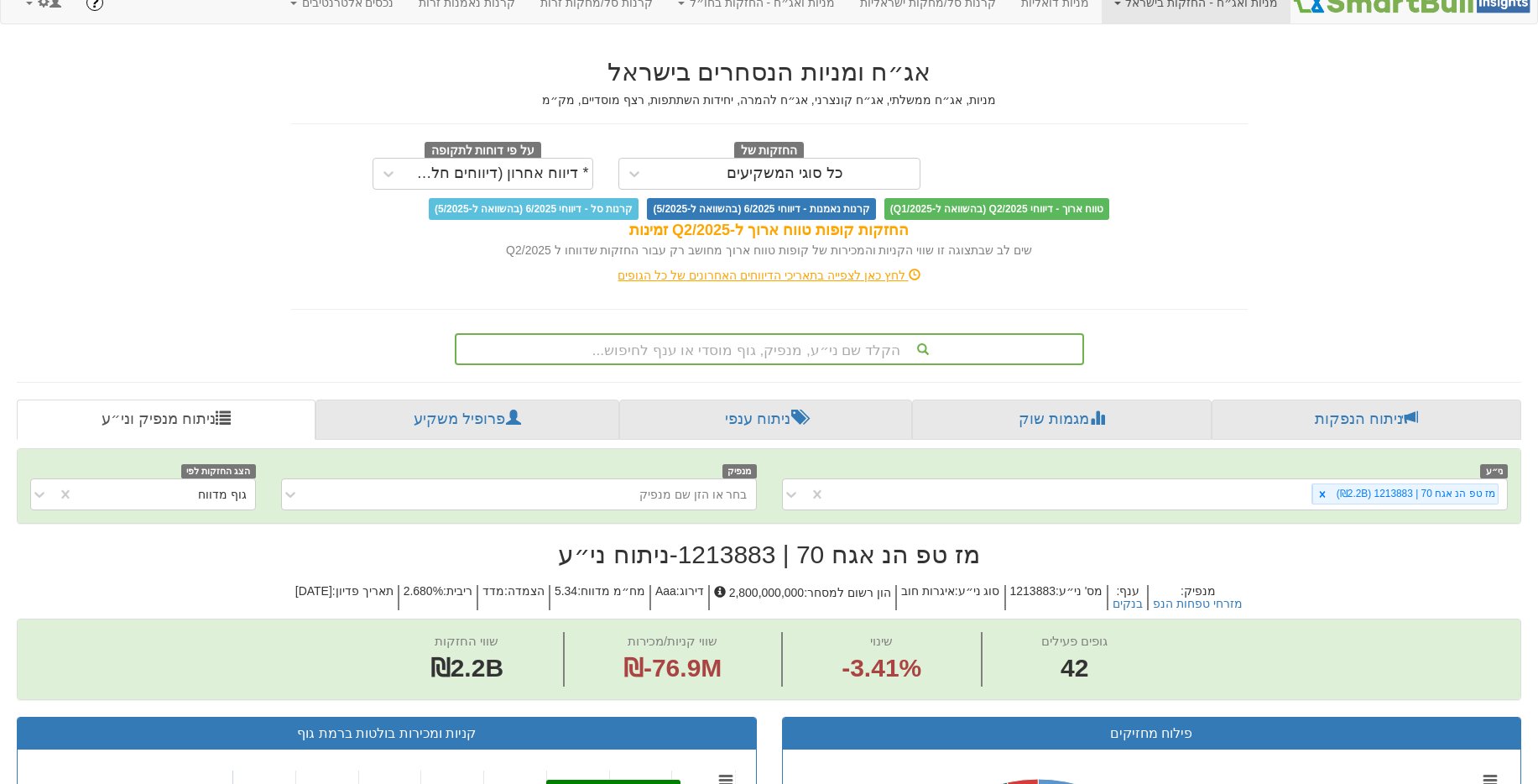
click at [1079, 300] on div "אג״ח ומניות הנסחרים בישראל מניות, אג״ח ממשלתי, אג״ח קונצרני, אג״ח להמרה, יחידות…" at bounding box center [770, 203] width 982 height 324
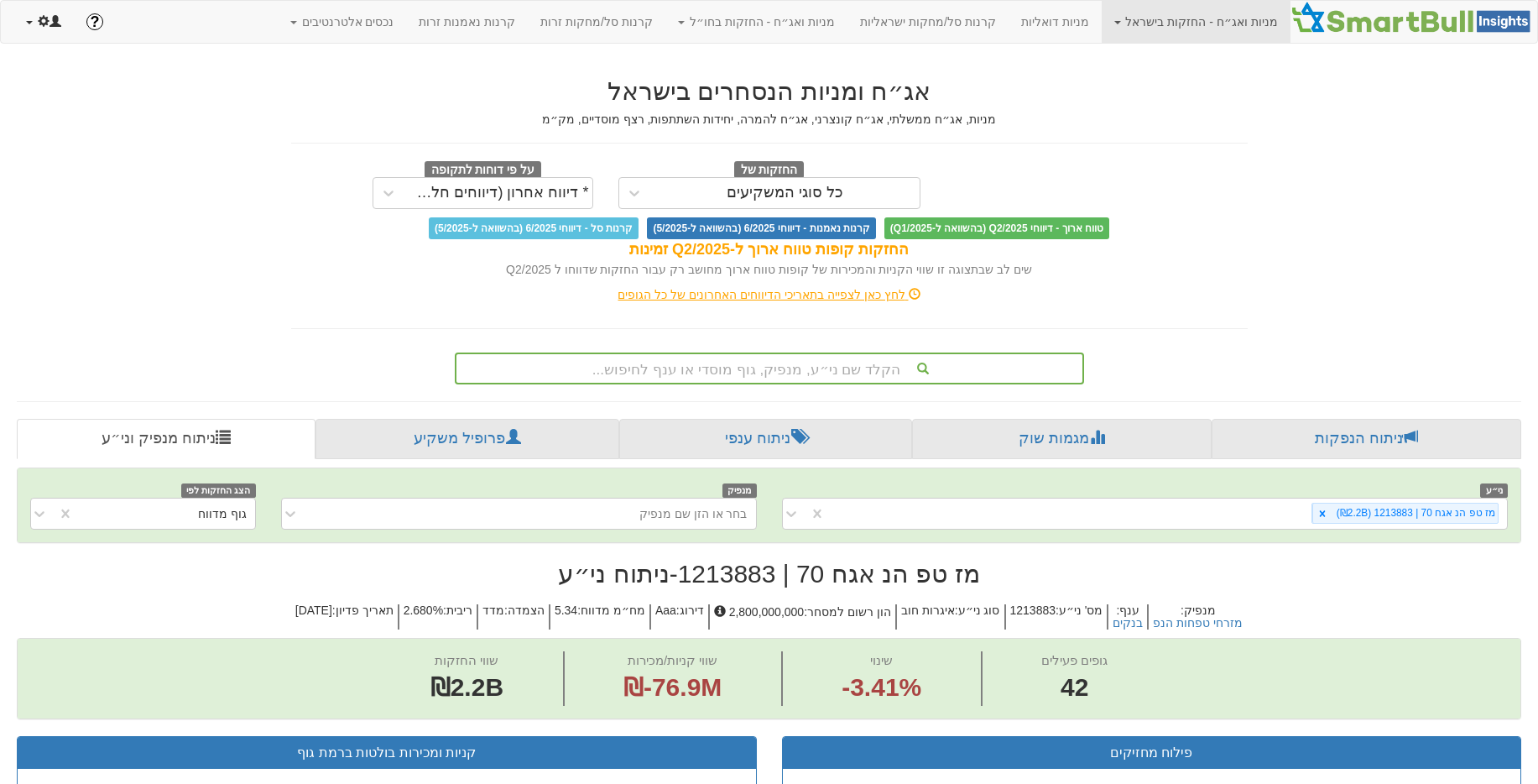
click at [42, 32] on link at bounding box center [43, 22] width 60 height 42
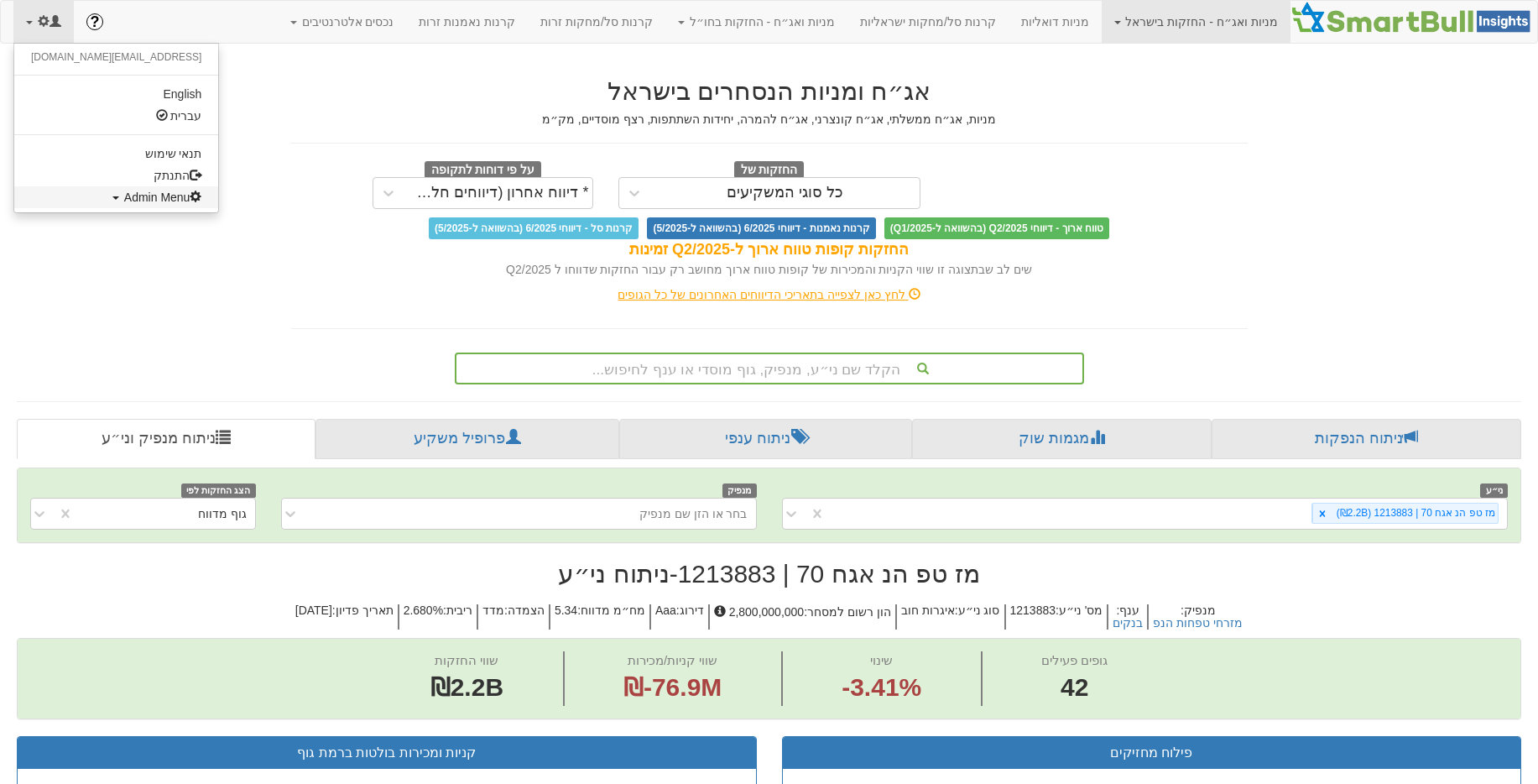
click at [190, 191] on span at bounding box center [195, 196] width 12 height 12
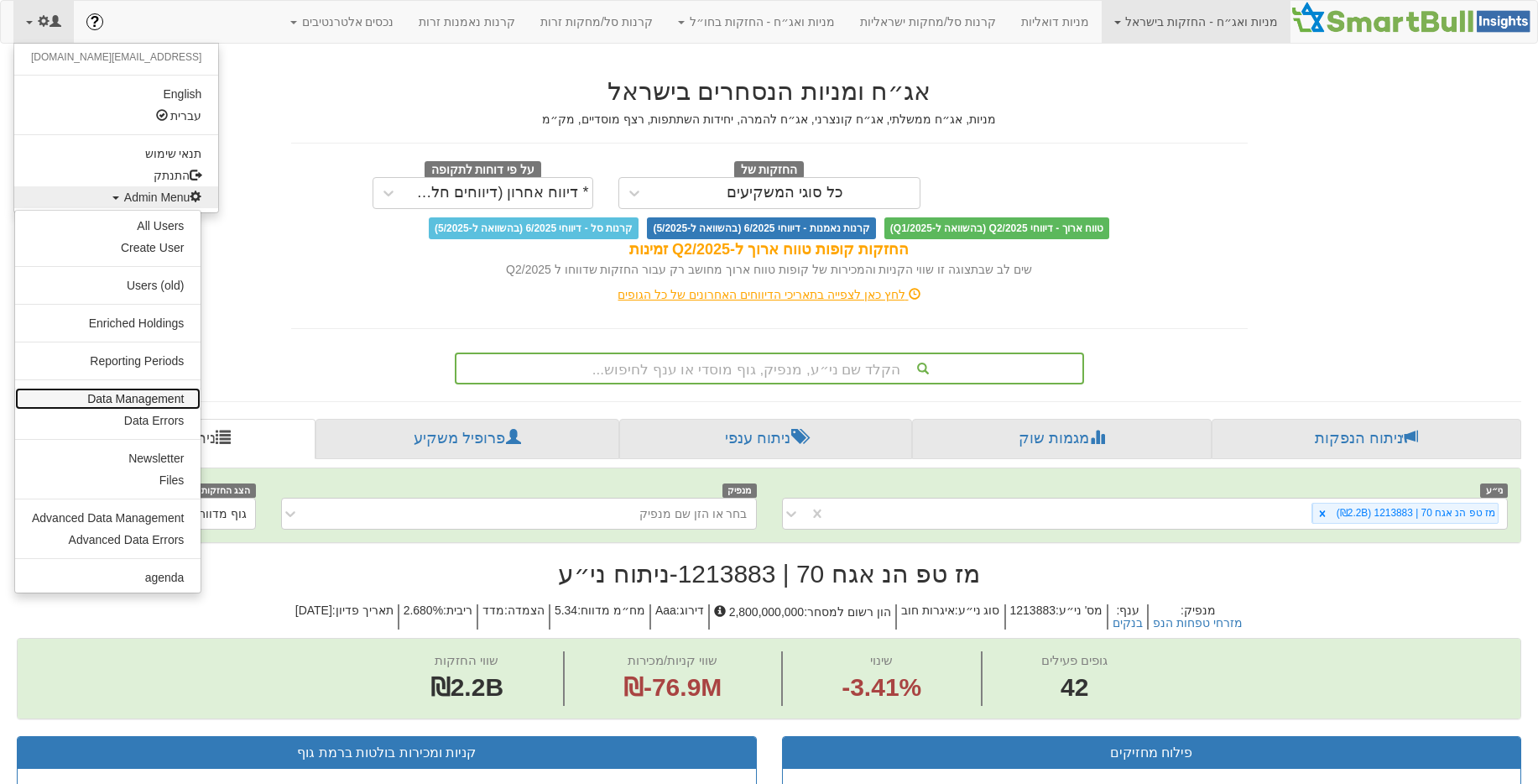
click at [114, 407] on link "Data Management" at bounding box center [108, 398] width 186 height 22
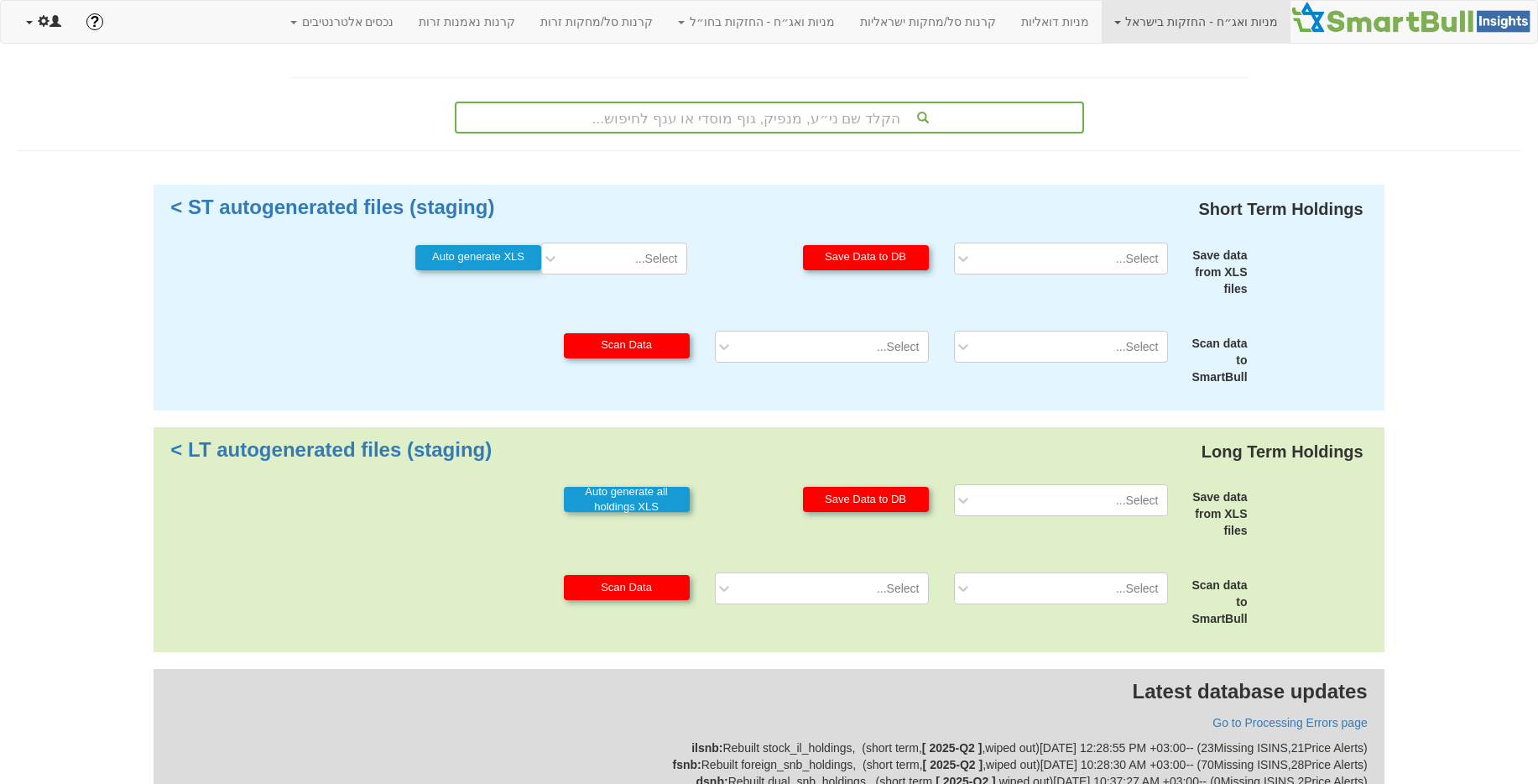
click at [44, 23] on span at bounding box center [43, 21] width 12 height 12
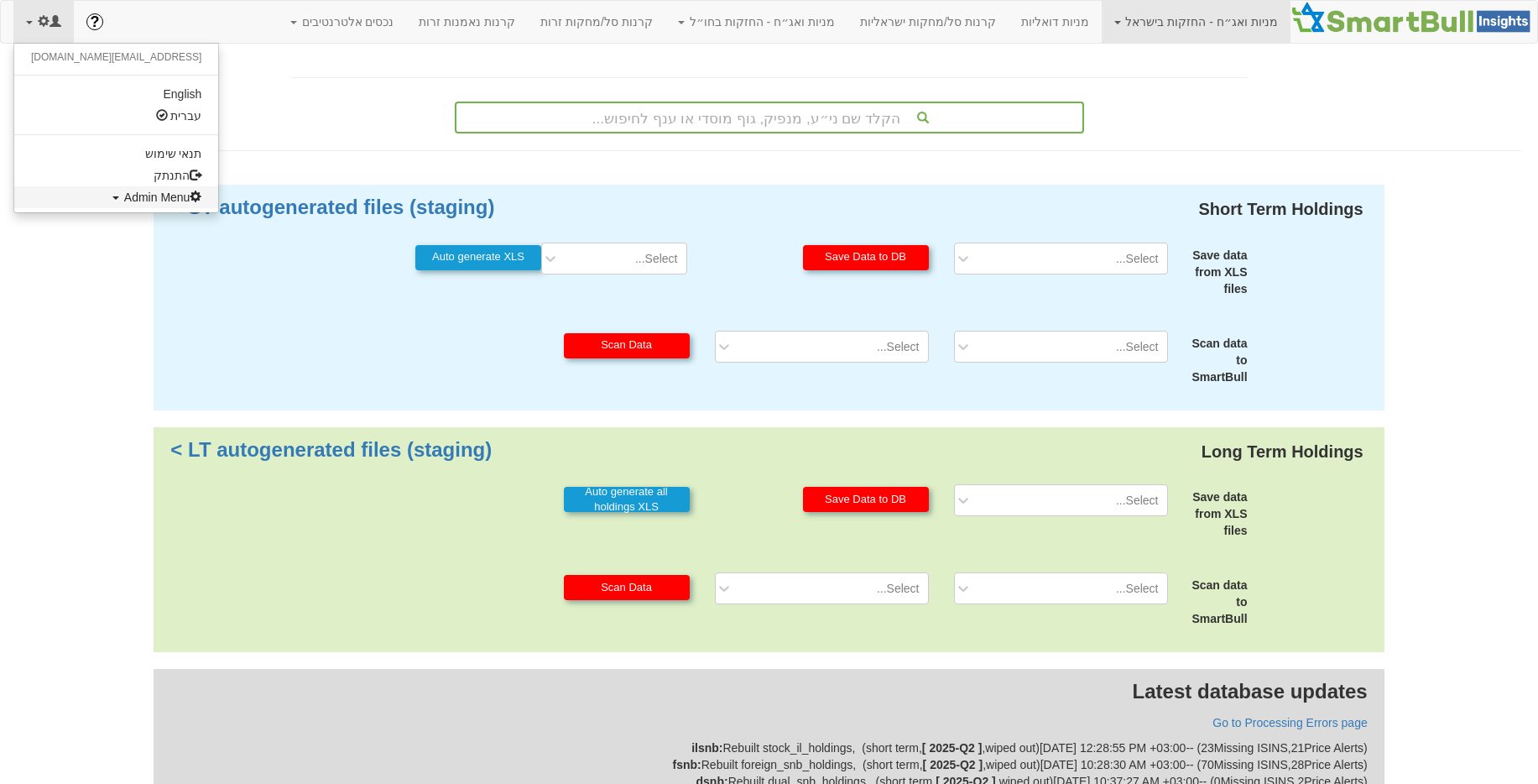
click at [124, 191] on span "Admin Menu" at bounding box center [162, 197] width 78 height 13
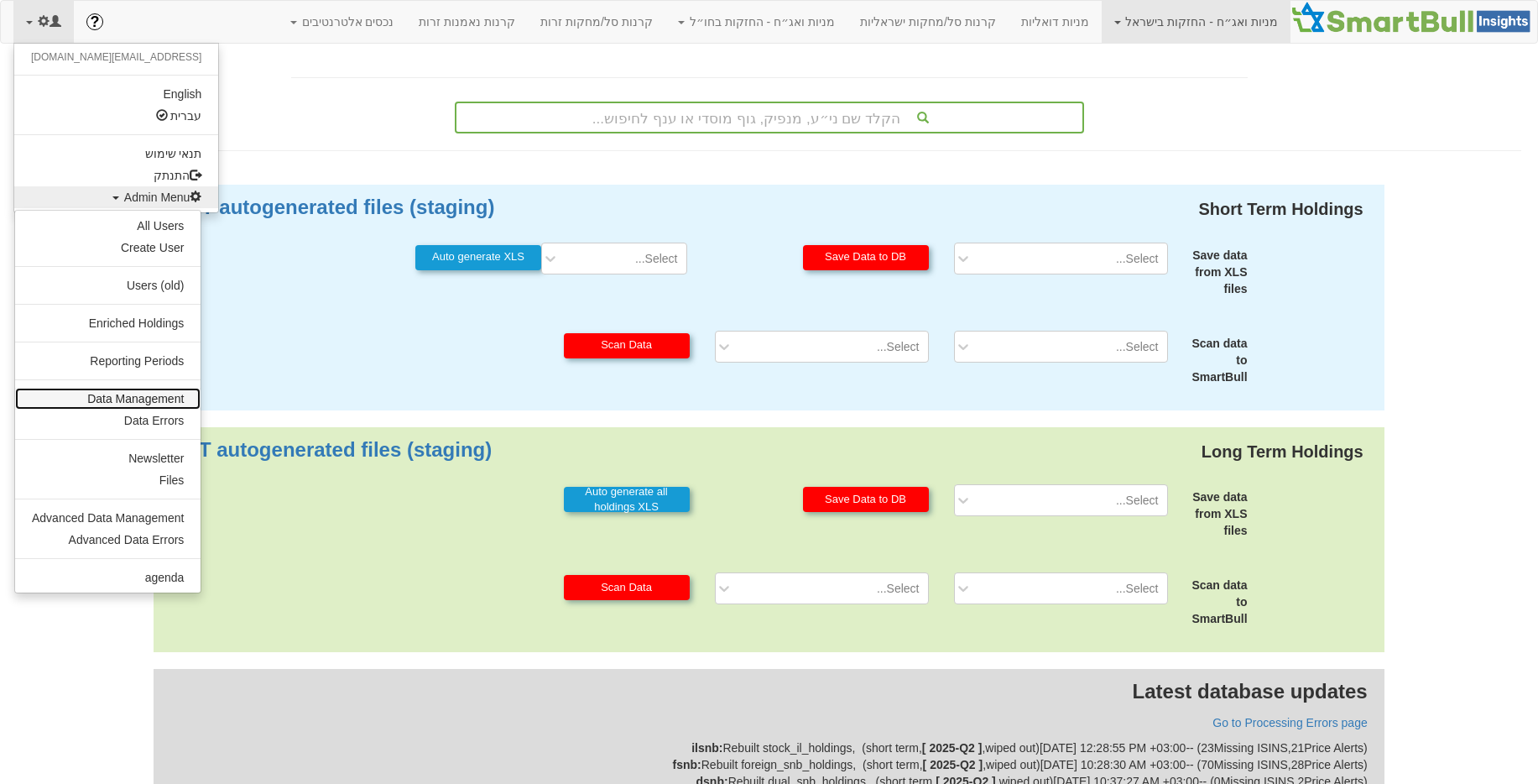
click at [149, 404] on link "Data Management" at bounding box center [108, 398] width 186 height 22
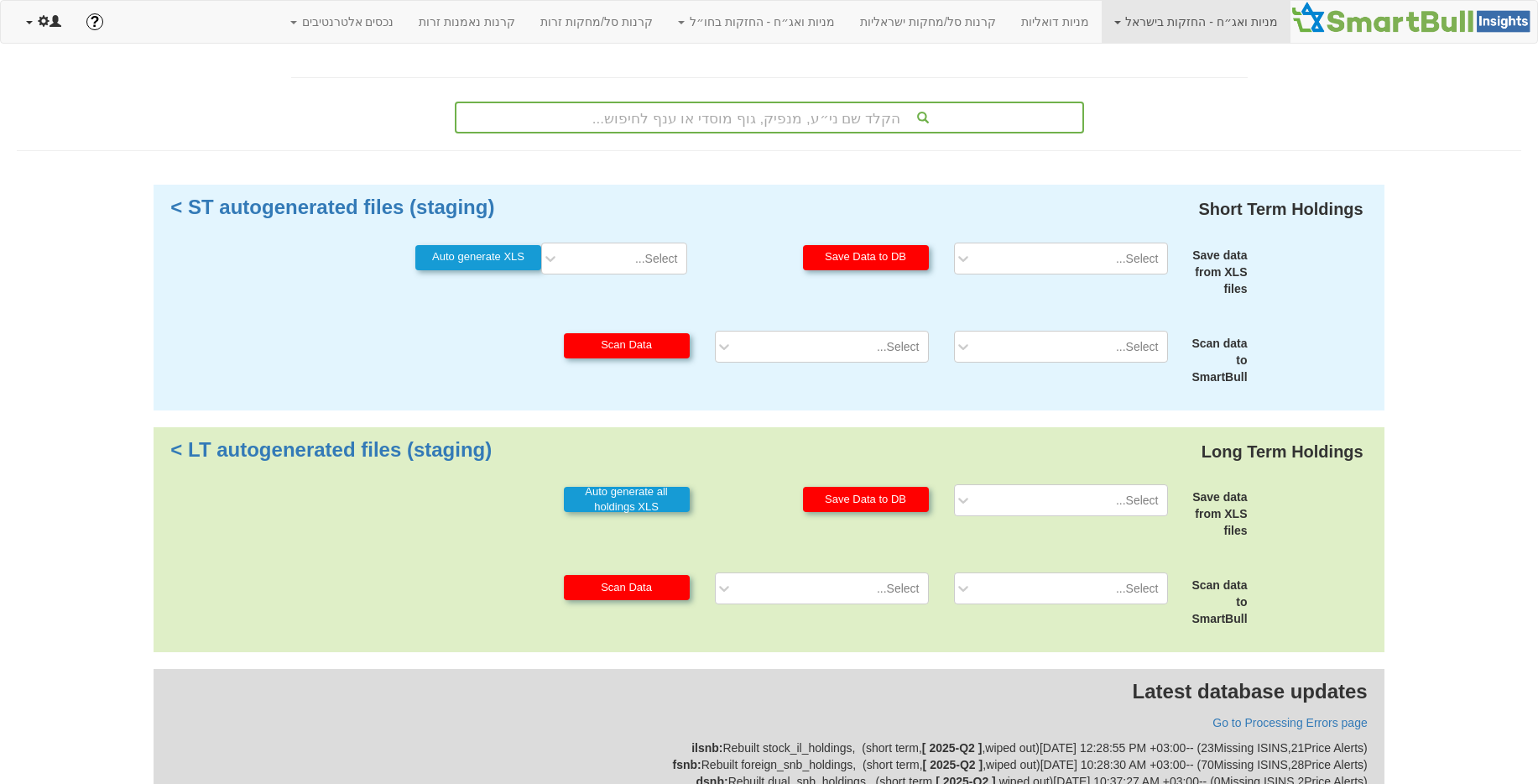
click at [60, 36] on link at bounding box center [43, 22] width 60 height 42
click at [99, 209] on ul "[EMAIL_ADDRESS][DOMAIN_NAME] English עברית תנאי שימוש התנתק Admin Menu All User…" at bounding box center [115, 128] width 206 height 170
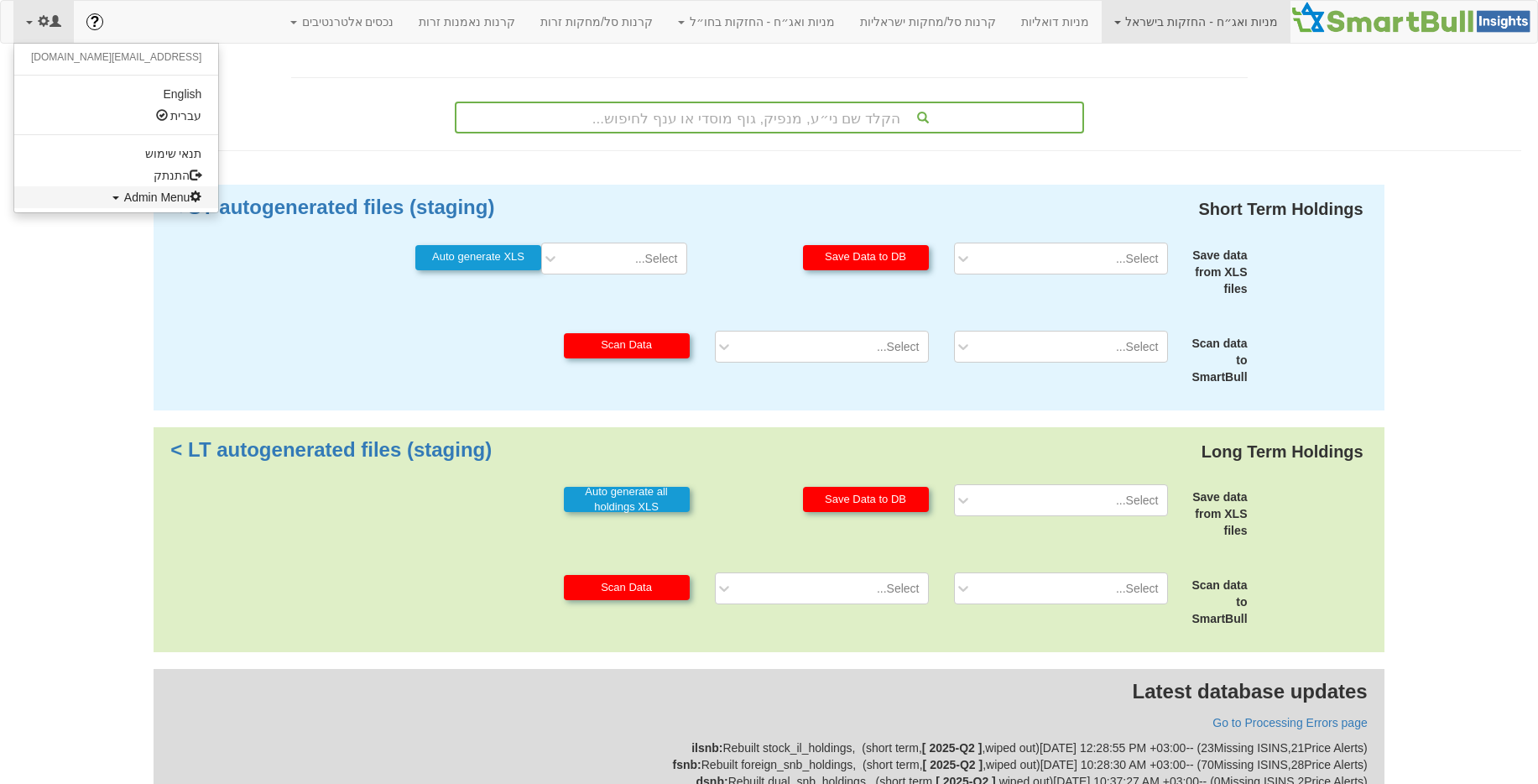
click at [124, 202] on span "Admin Menu" at bounding box center [162, 197] width 78 height 13
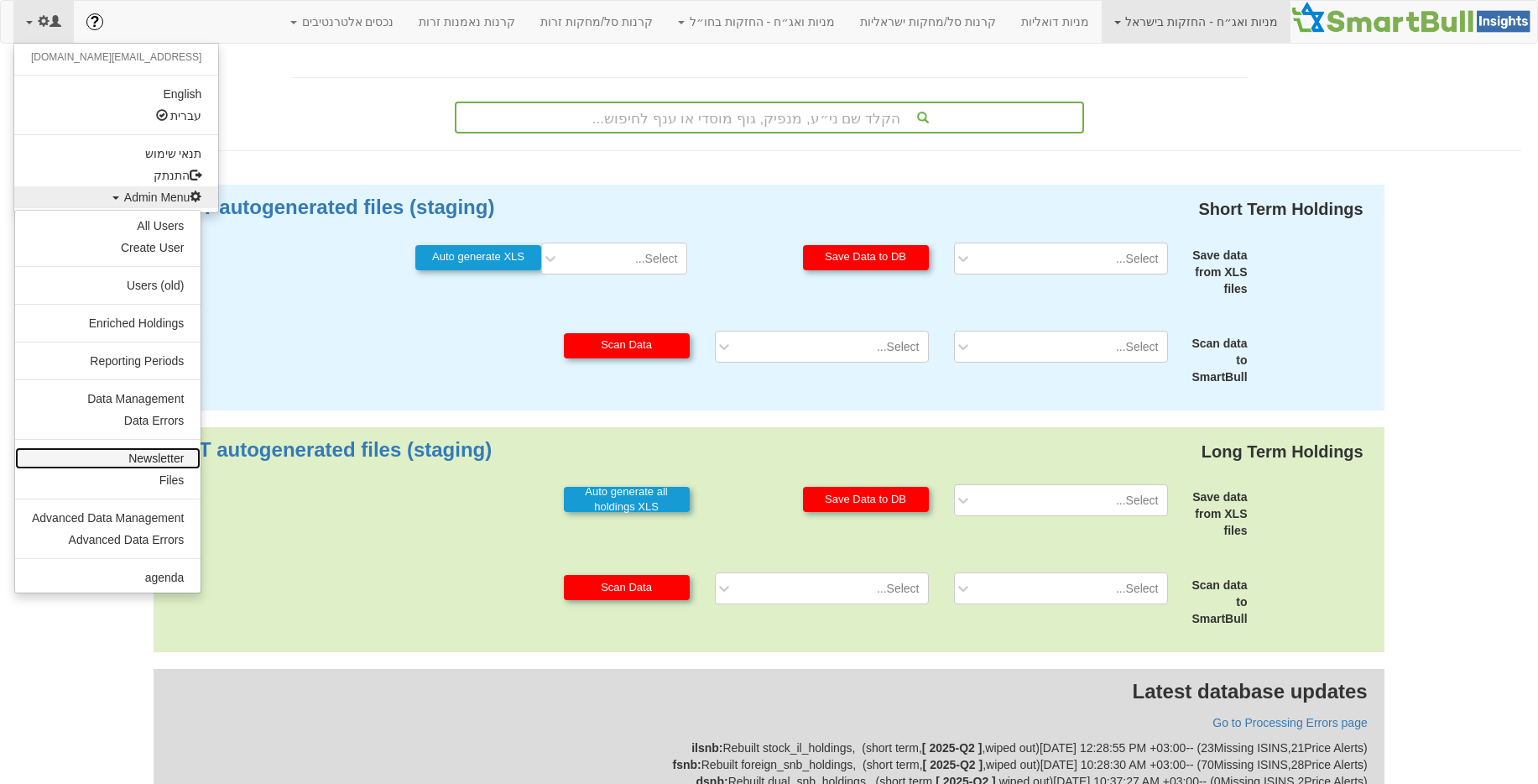
drag, startPoint x: 167, startPoint y: 455, endPoint x: 196, endPoint y: 462, distance: 29.8
click at [167, 454] on link "Newsletter" at bounding box center [108, 457] width 186 height 22
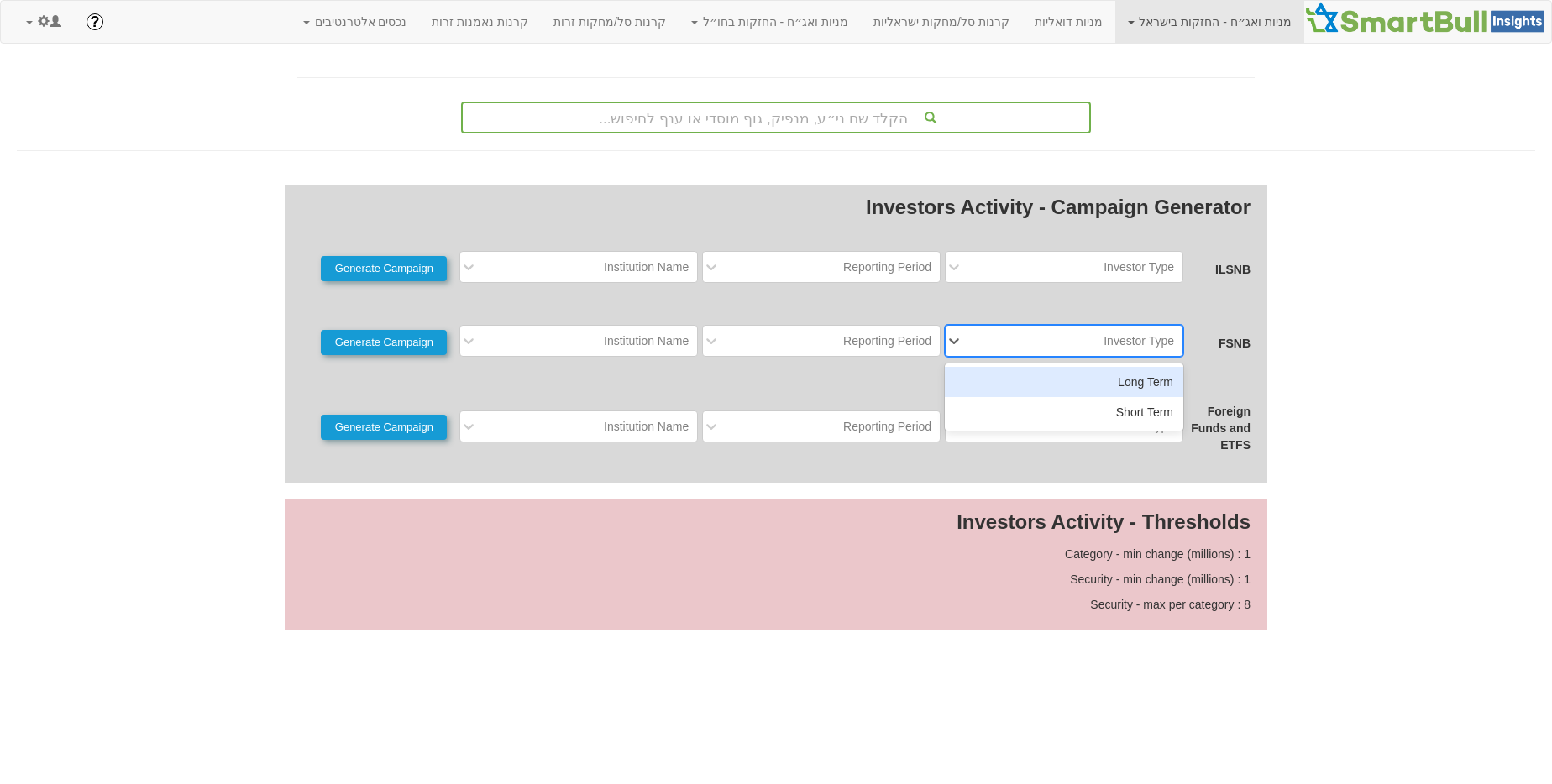
click at [1056, 355] on div "Investor Type" at bounding box center [1064, 341] width 239 height 32
click at [1059, 380] on div "Long Term" at bounding box center [1064, 382] width 239 height 30
drag, startPoint x: 875, startPoint y: 323, endPoint x: 865, endPoint y: 335, distance: 15.6
click at [875, 323] on div "Investors Activity - Campaign Generator ILSNB Investor Type Reporting Period In…" at bounding box center [776, 333] width 983 height 298
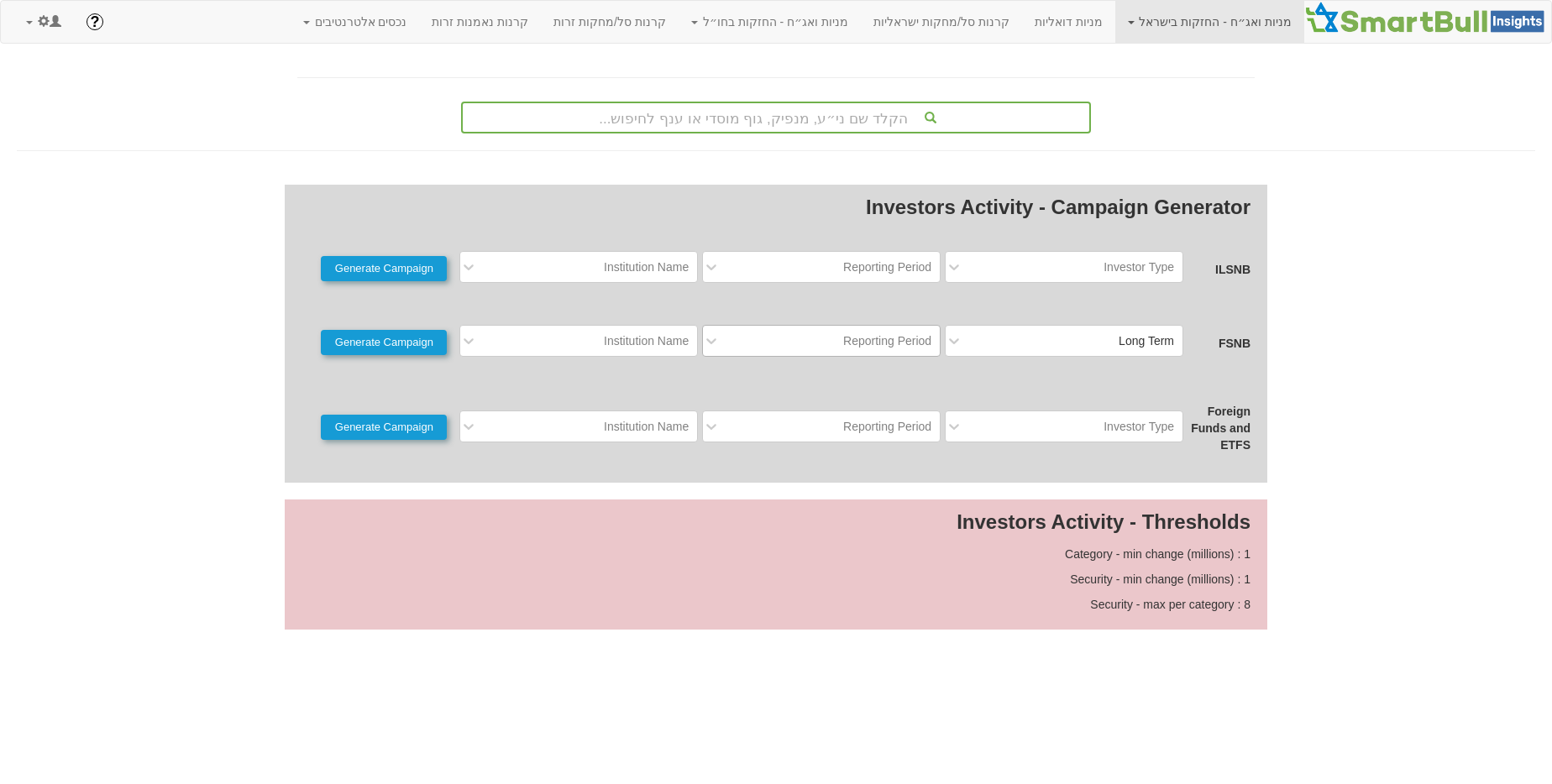
click at [864, 337] on div "Reporting Period" at bounding box center [887, 341] width 88 height 17
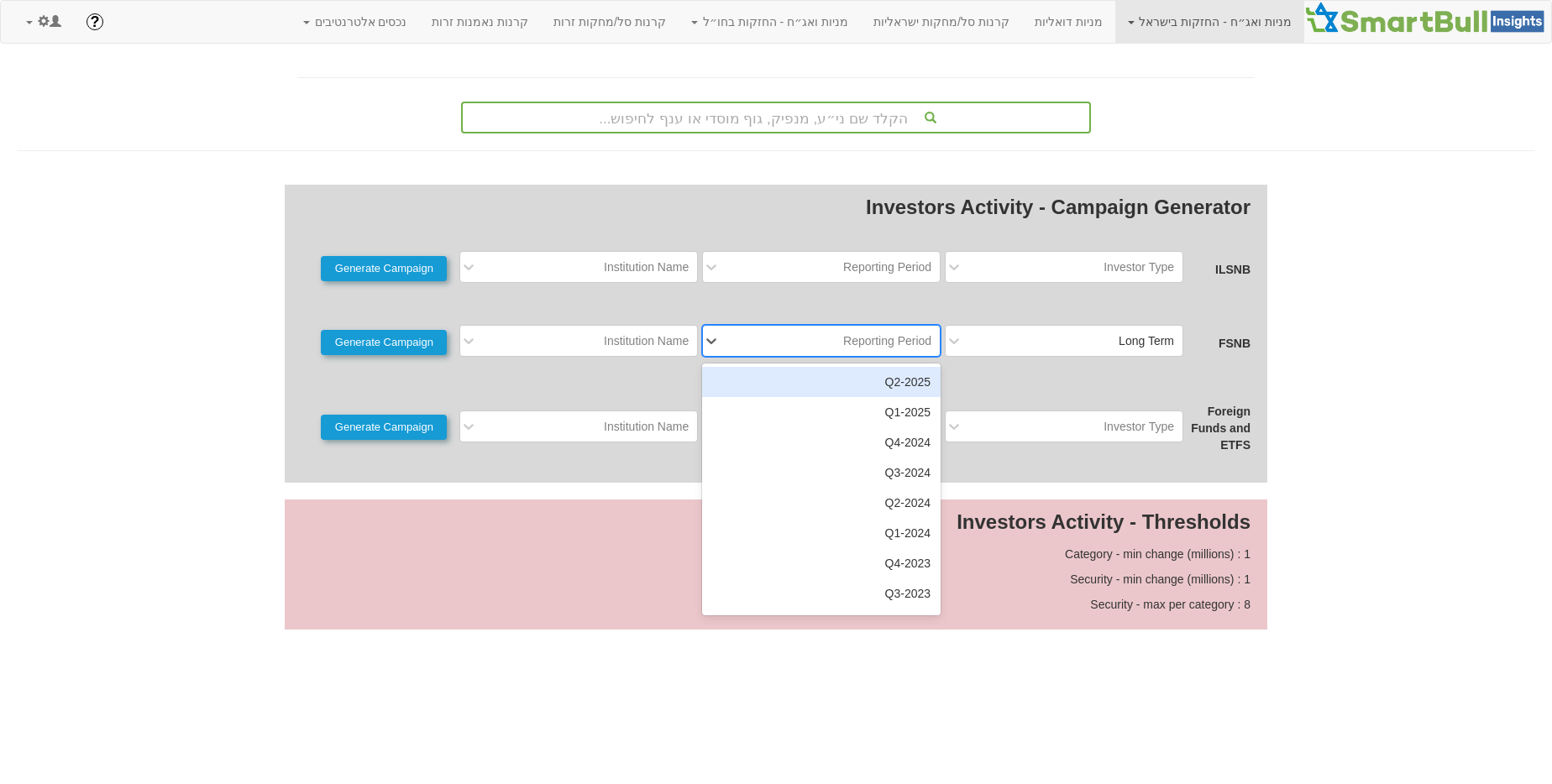
click at [866, 376] on div "2025-Q2" at bounding box center [821, 382] width 239 height 30
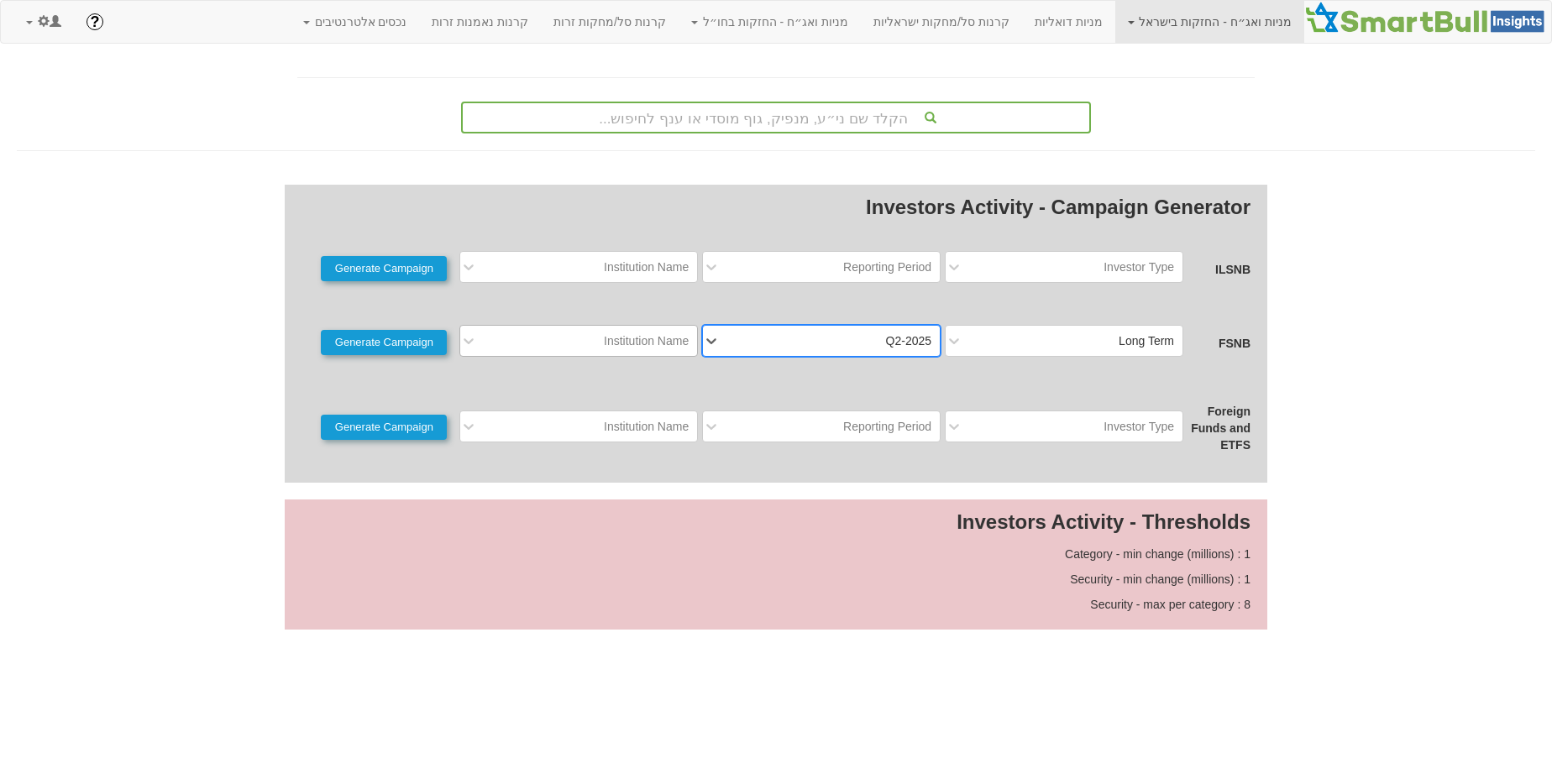
click at [656, 338] on div "Institution Name" at bounding box center [646, 341] width 85 height 17
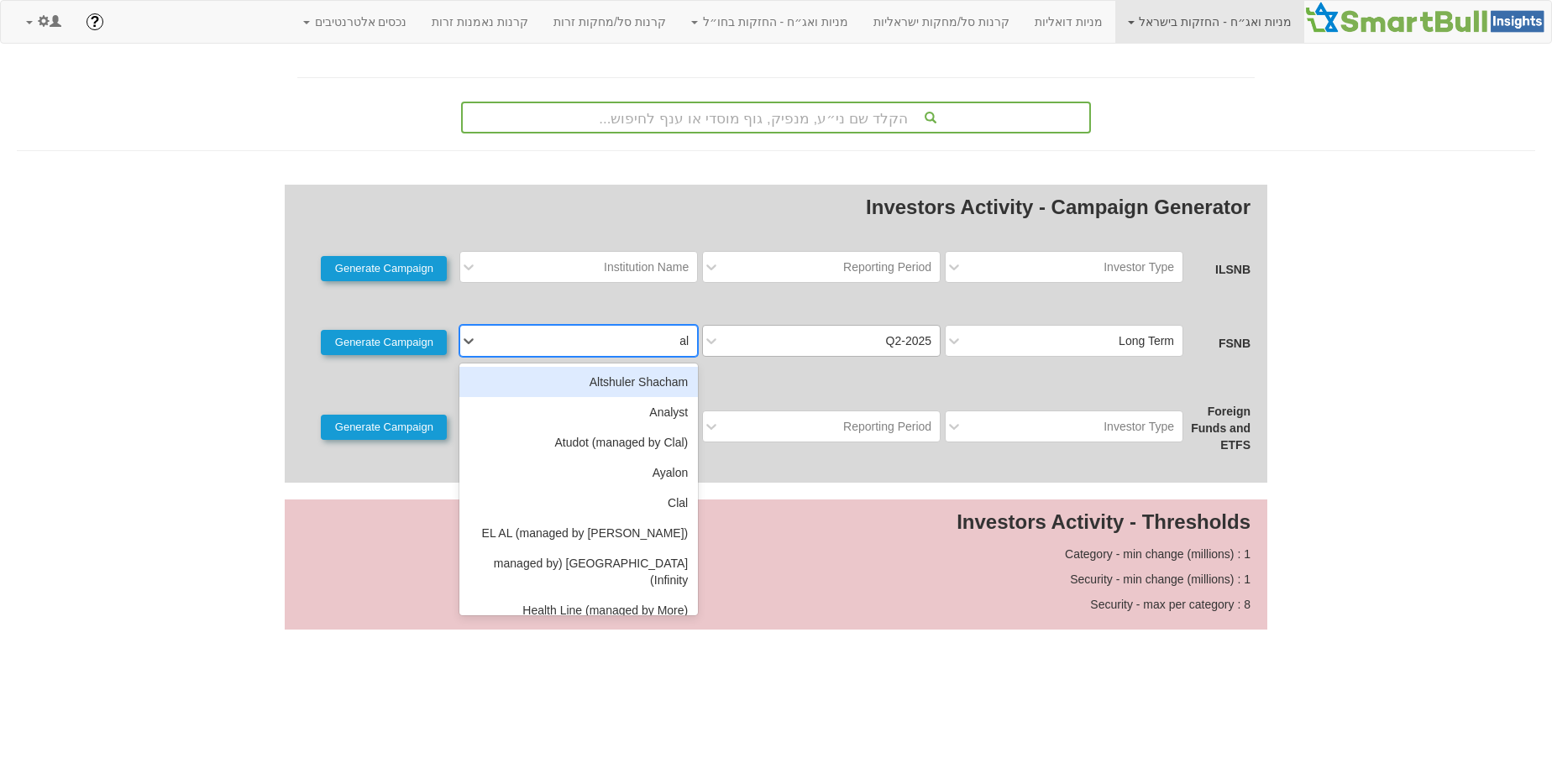
type input "alt"
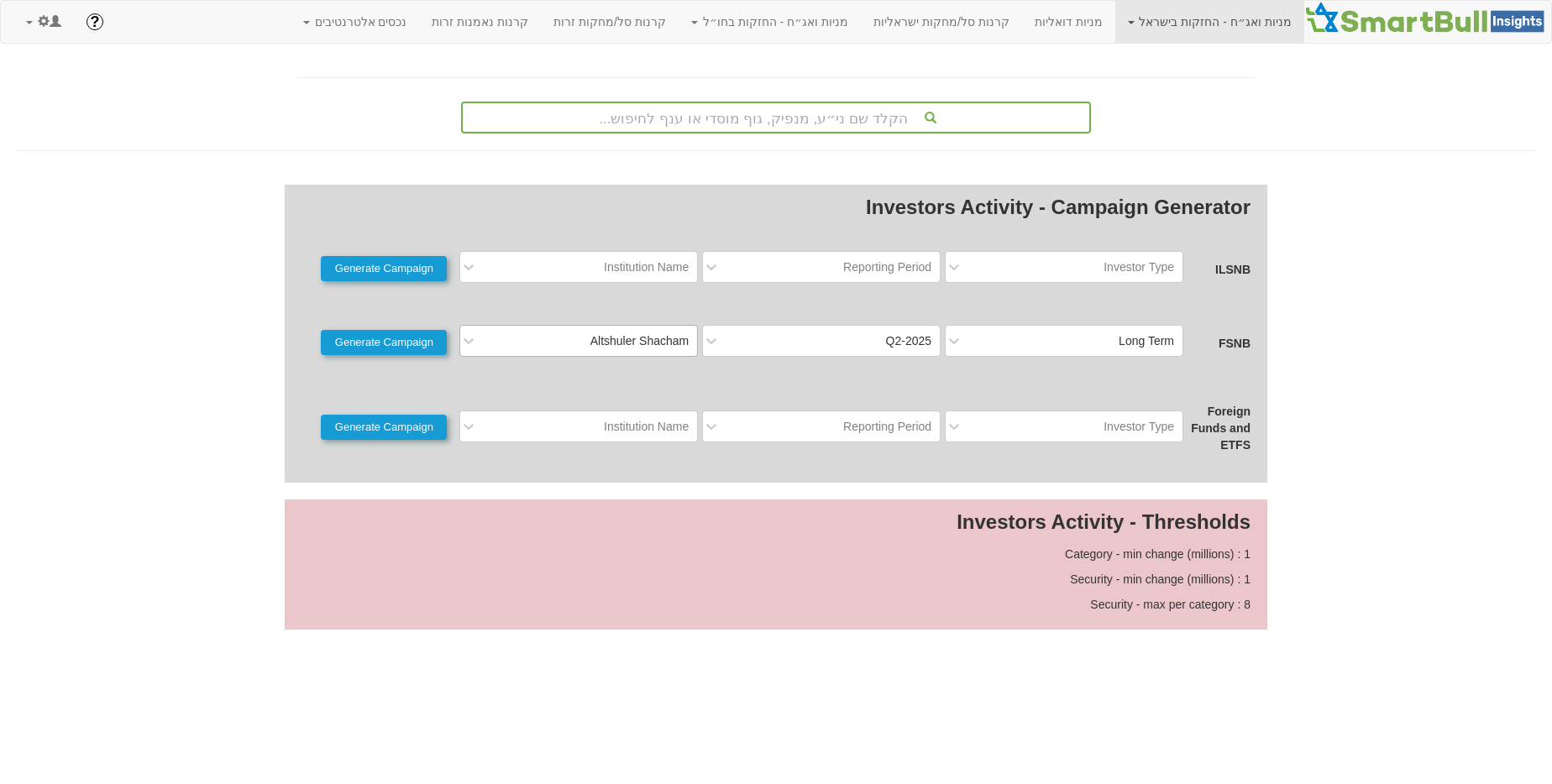
click at [411, 355] on div "FSNB Long Term 2025-Q2 Altshuler Shacham Generate Campaign" at bounding box center [776, 341] width 949 height 32
click at [415, 350] on button "Generate Campaign" at bounding box center [383, 342] width 126 height 25
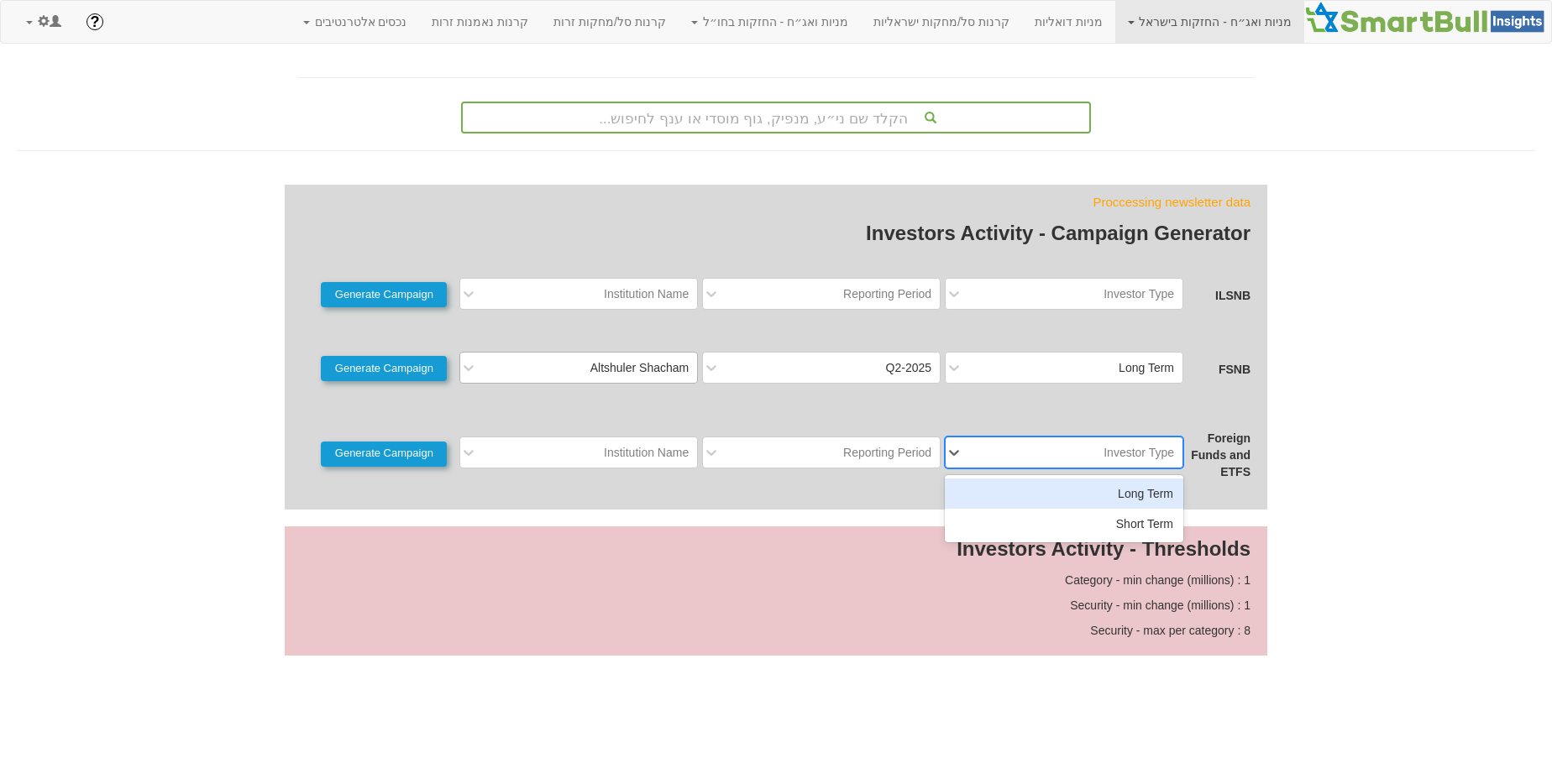
click at [1072, 461] on div "Investor Type" at bounding box center [1077, 452] width 210 height 27
click at [1079, 484] on div "Long Term" at bounding box center [1064, 493] width 239 height 30
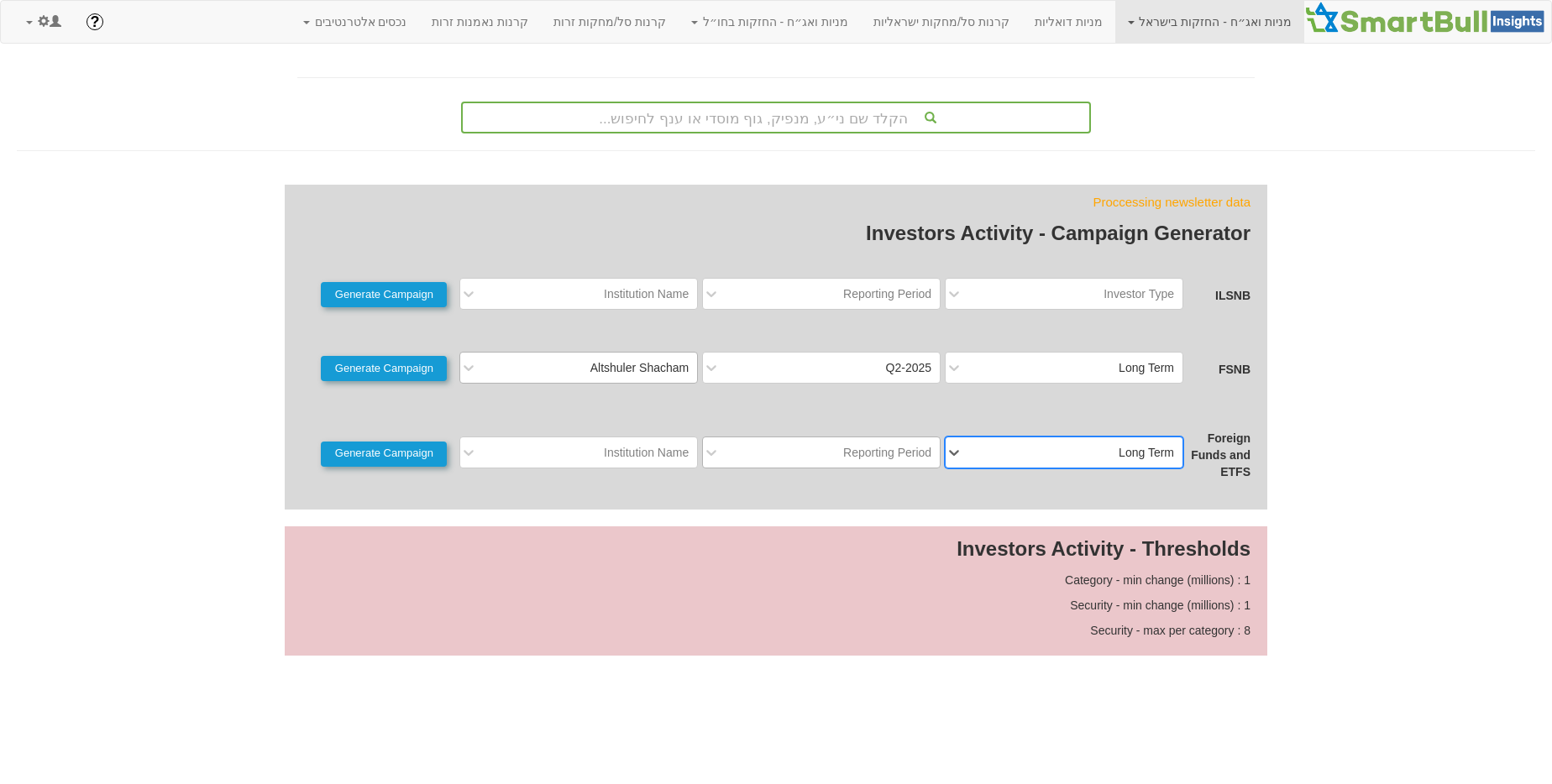
click at [905, 458] on div "Reporting Period" at bounding box center [887, 453] width 88 height 17
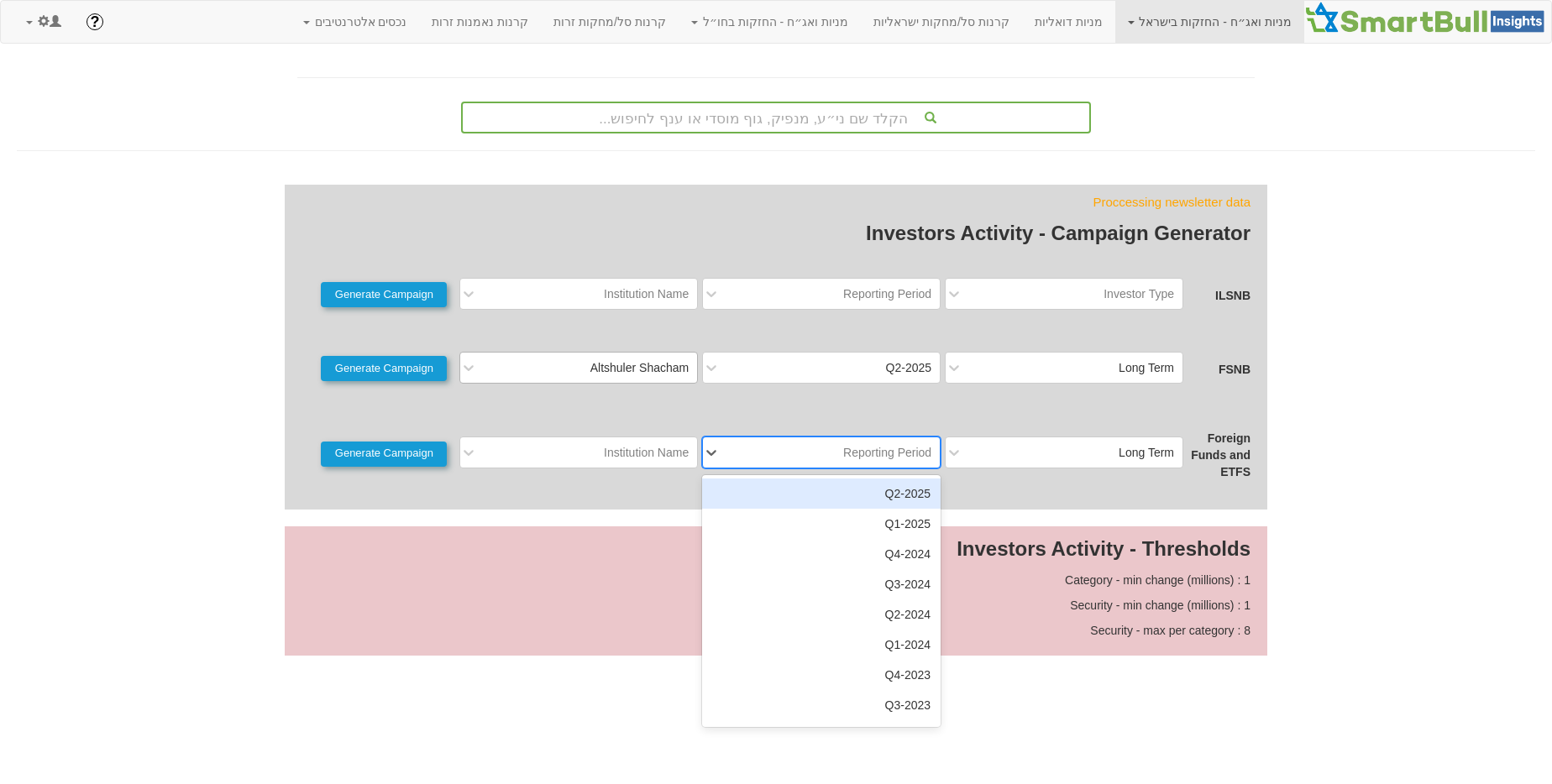
click at [891, 481] on div "2025-Q2" at bounding box center [821, 493] width 239 height 30
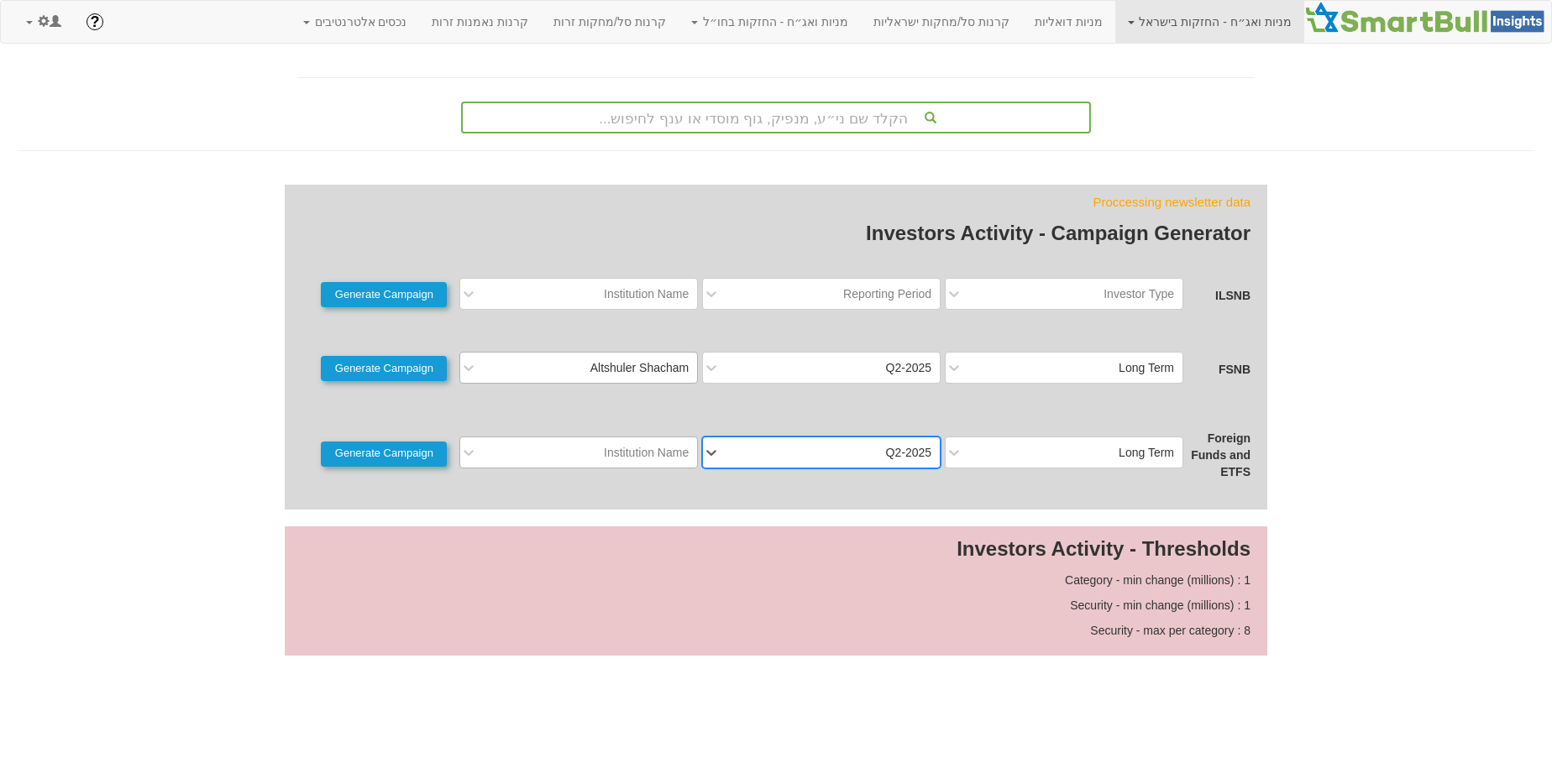
click at [691, 454] on div "Institution Name" at bounding box center [592, 452] width 210 height 27
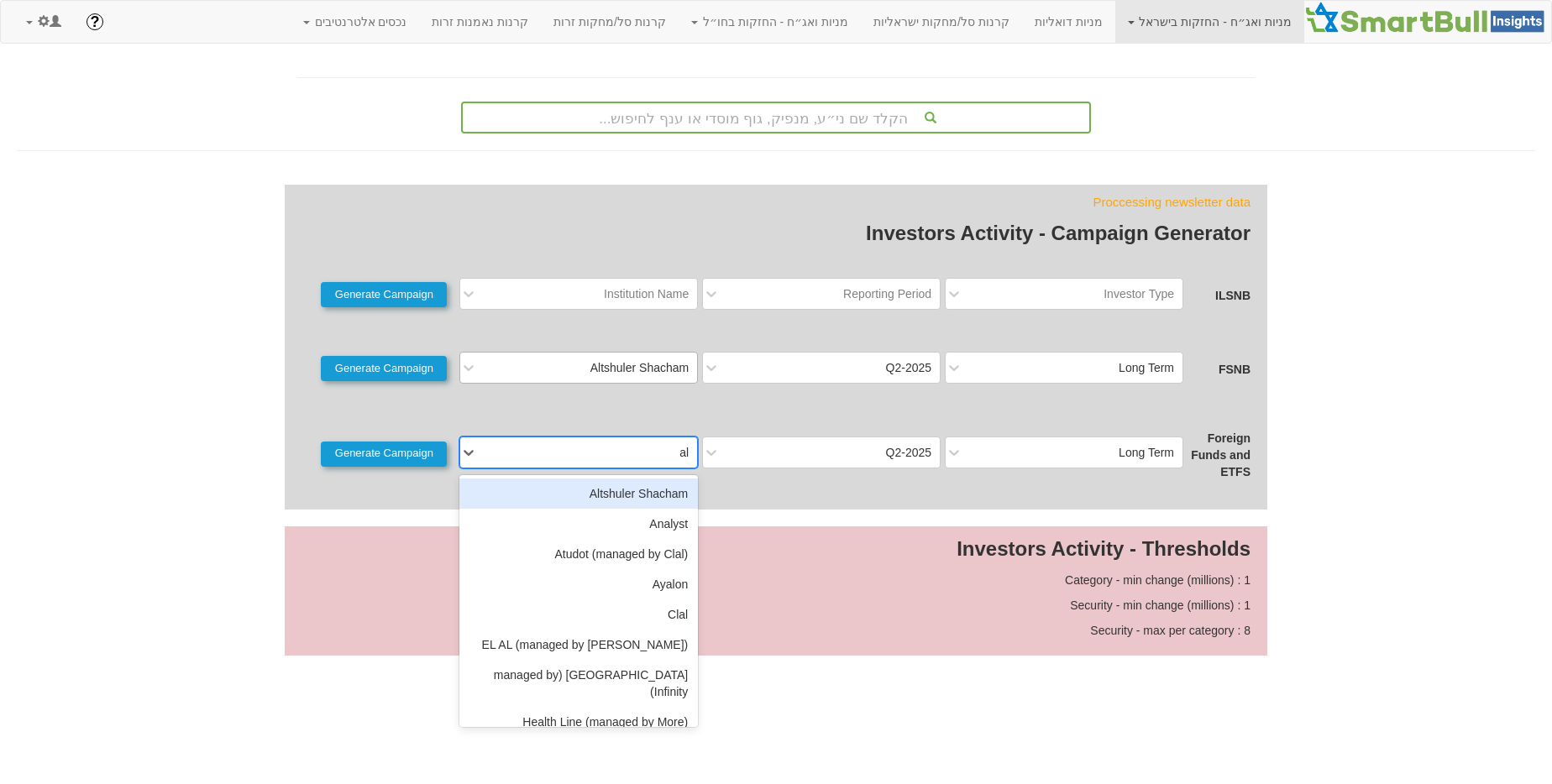
type input "alt"
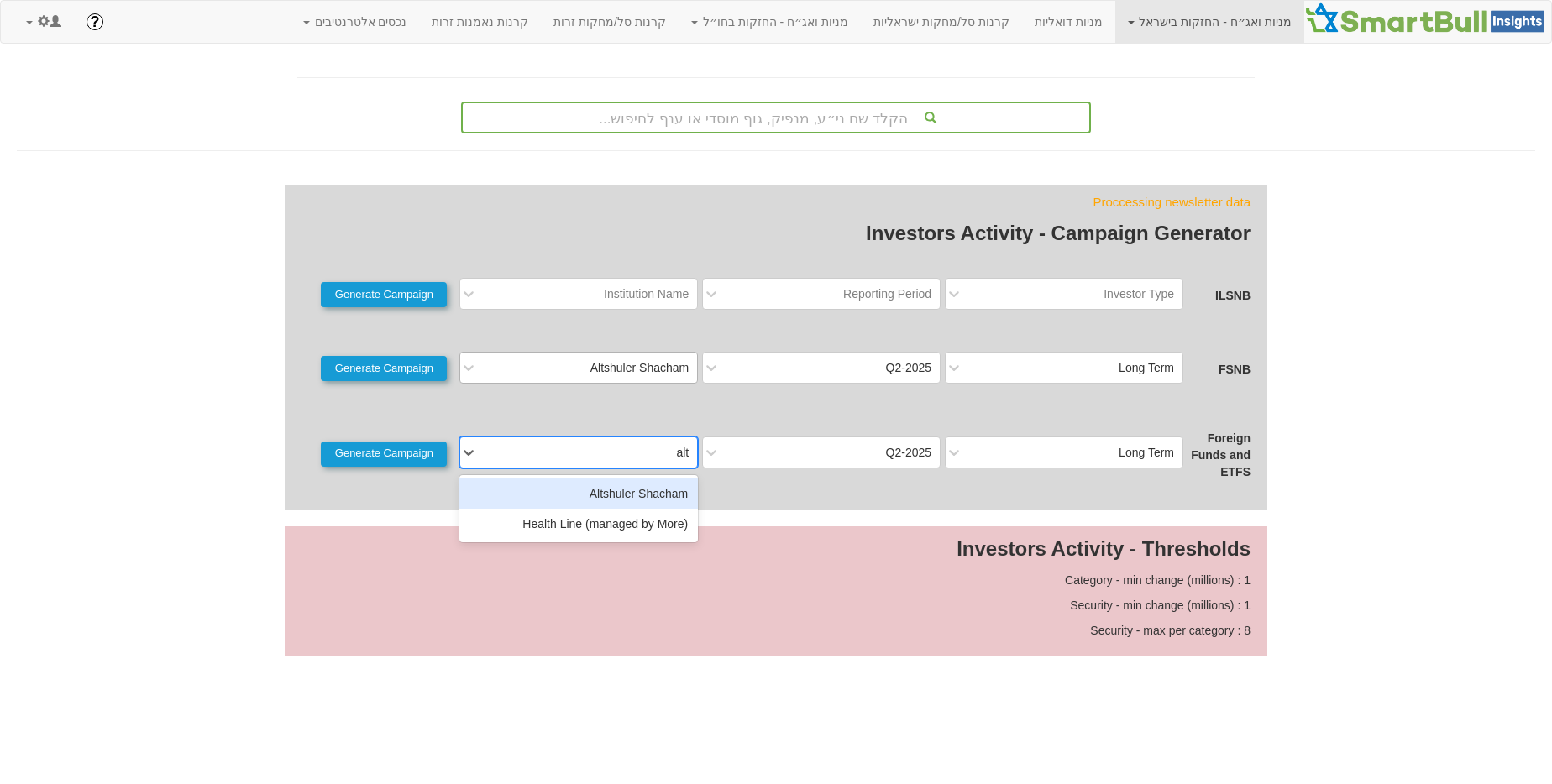
click at [657, 485] on div "Altshuler Shacham" at bounding box center [579, 493] width 239 height 30
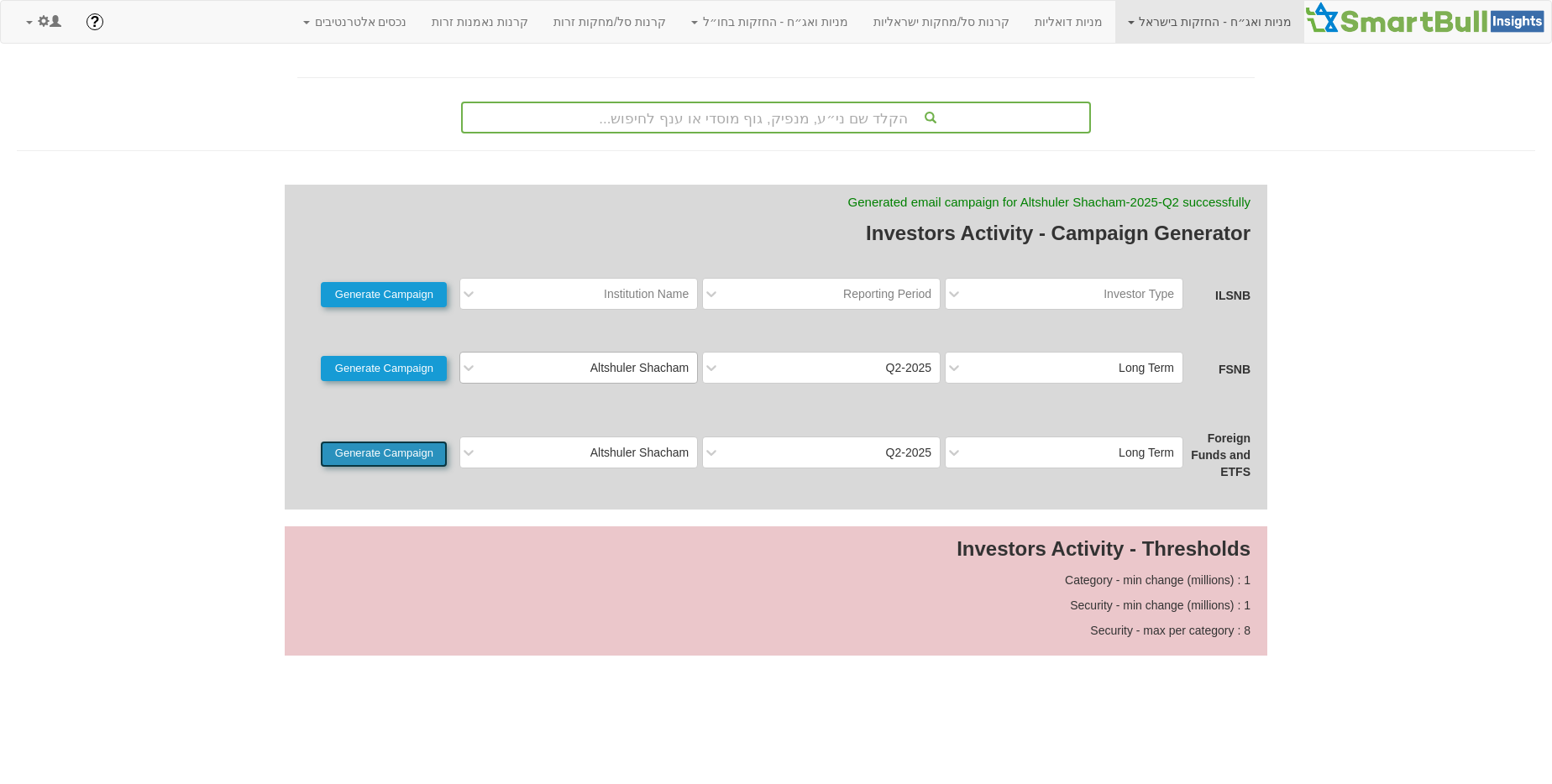
click at [427, 462] on button "Generate Campaign" at bounding box center [383, 453] width 126 height 25
